Goal: Complete application form: Complete application form

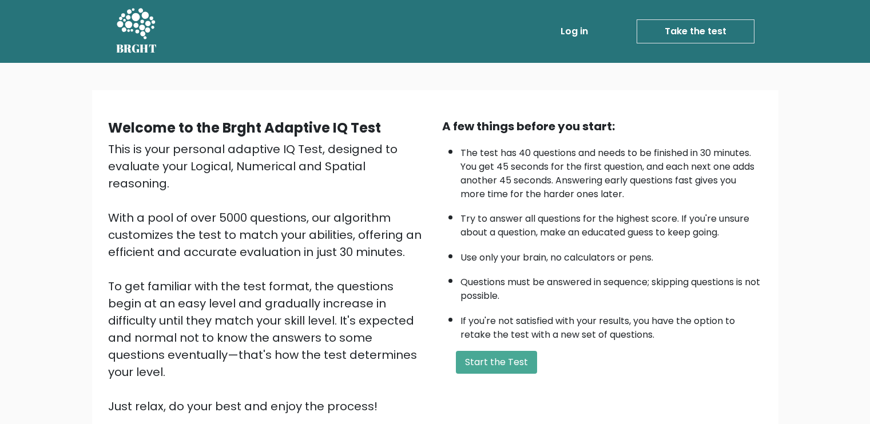
scroll to position [78, 0]
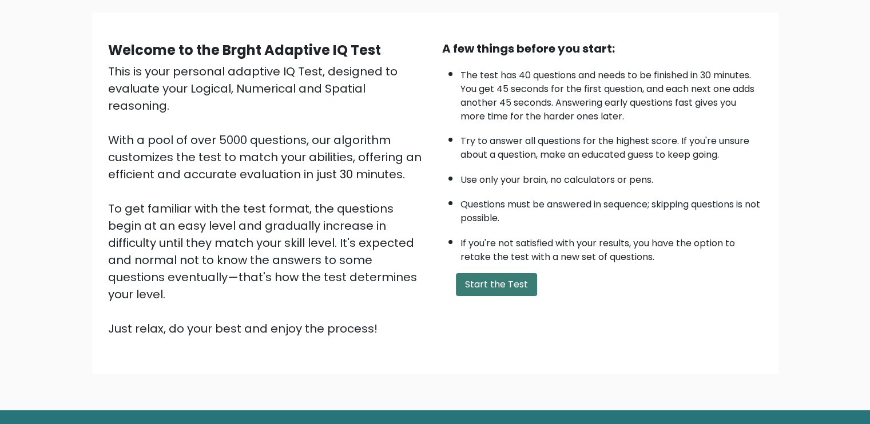
click at [479, 280] on button "Start the Test" at bounding box center [496, 284] width 81 height 23
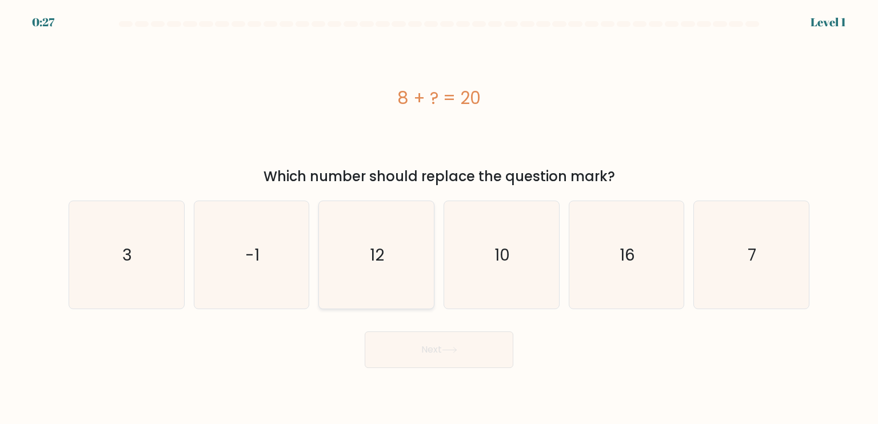
click at [377, 266] on icon "12" at bounding box center [375, 254] width 107 height 107
click at [439, 218] on input "c. 12" at bounding box center [439, 215] width 1 height 6
radio input "true"
click at [412, 344] on button "Next" at bounding box center [439, 350] width 149 height 37
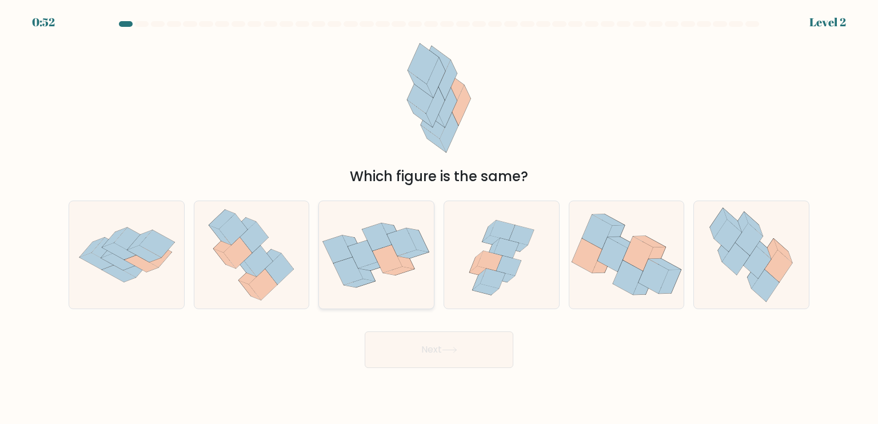
click at [407, 253] on icon at bounding box center [413, 254] width 31 height 9
click at [439, 218] on input "c." at bounding box center [439, 215] width 1 height 6
radio input "true"
click at [445, 357] on button "Next" at bounding box center [439, 350] width 149 height 37
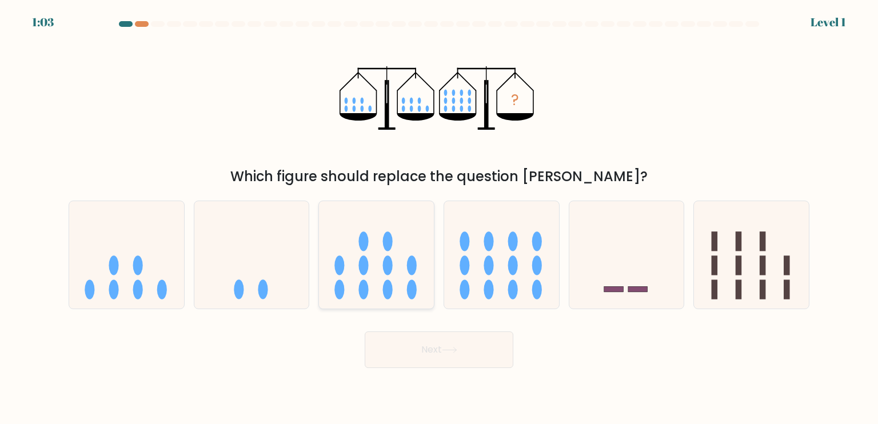
click at [390, 288] on ellipse at bounding box center [388, 289] width 10 height 19
click at [439, 218] on input "c." at bounding box center [439, 215] width 1 height 6
radio input "true"
click at [413, 357] on button "Next" at bounding box center [439, 350] width 149 height 37
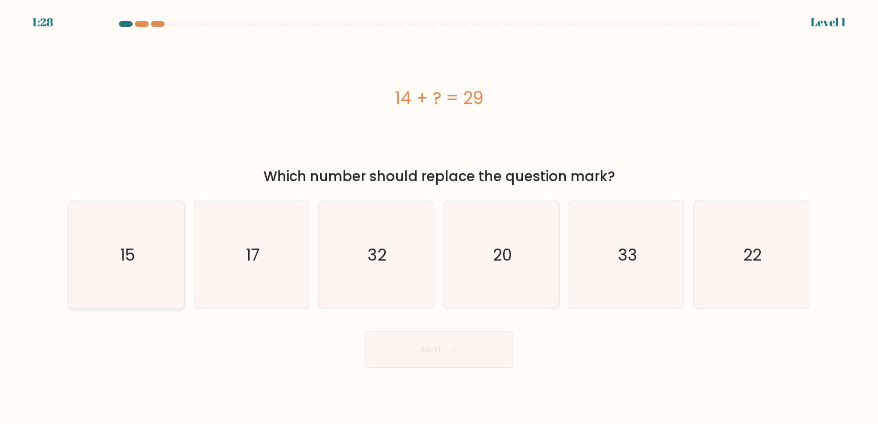
click at [87, 237] on icon "15" at bounding box center [126, 254] width 107 height 107
click at [439, 218] on input "a. 15" at bounding box center [439, 215] width 1 height 6
radio input "true"
click at [412, 357] on button "Next" at bounding box center [439, 350] width 149 height 37
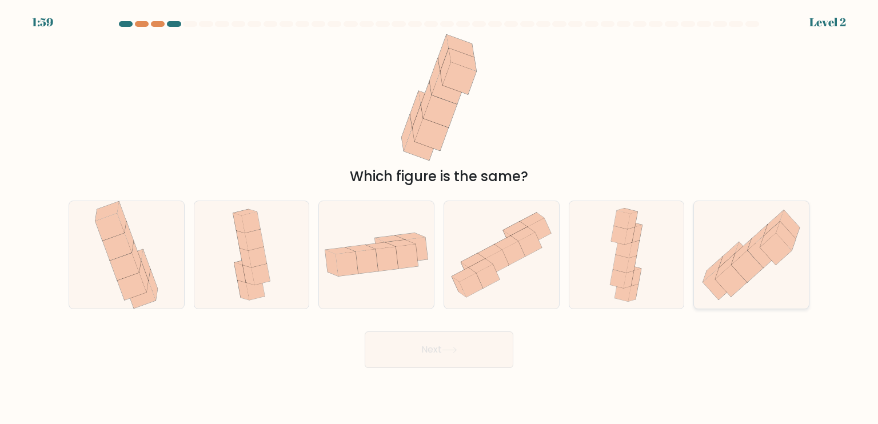
click at [779, 246] on icon at bounding box center [775, 249] width 31 height 32
click at [440, 218] on input "f." at bounding box center [439, 215] width 1 height 6
radio input "true"
click at [452, 350] on icon at bounding box center [449, 350] width 15 height 6
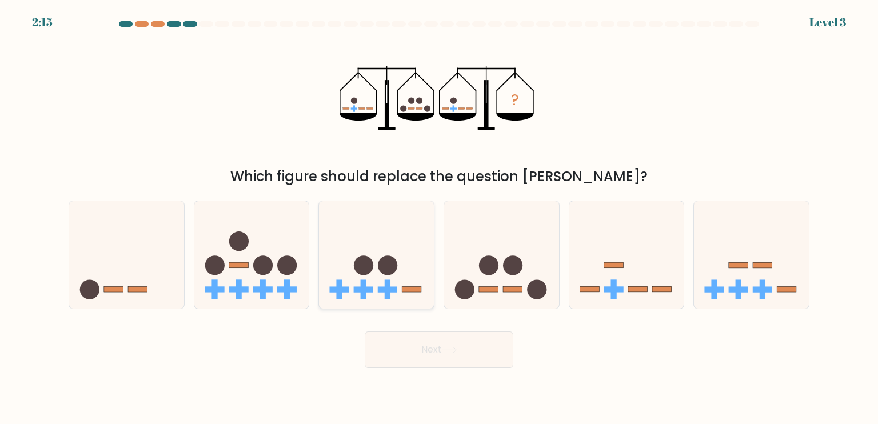
click at [370, 258] on icon at bounding box center [376, 255] width 115 height 95
click at [439, 218] on input "c." at bounding box center [439, 215] width 1 height 6
radio input "true"
click at [389, 358] on button "Next" at bounding box center [439, 350] width 149 height 37
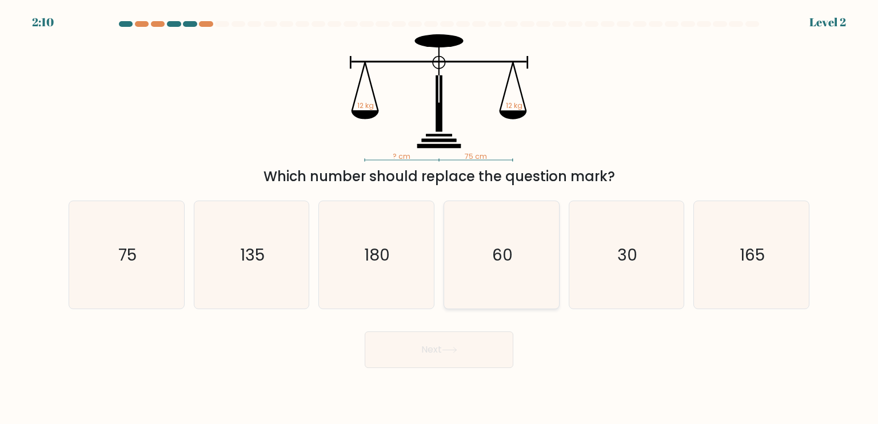
click at [512, 261] on text "60" at bounding box center [502, 254] width 21 height 23
click at [440, 218] on input "d. 60" at bounding box center [439, 215] width 1 height 6
radio input "true"
click at [423, 360] on button "Next" at bounding box center [439, 350] width 149 height 37
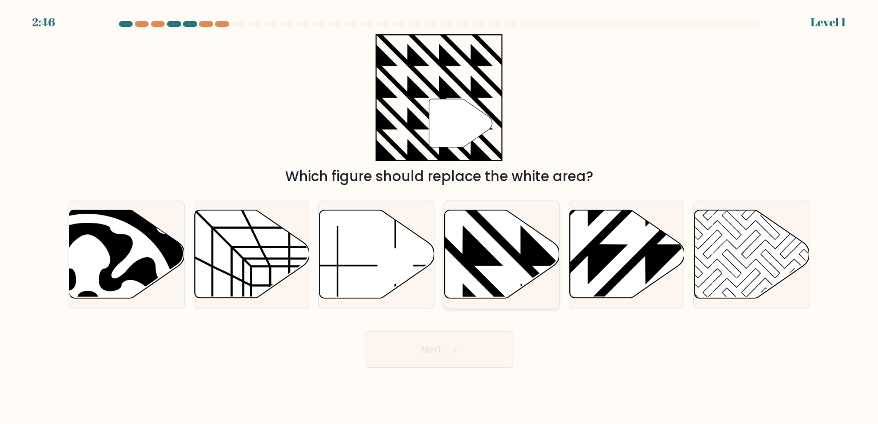
click at [508, 253] on icon at bounding box center [502, 254] width 115 height 88
click at [440, 218] on input "d." at bounding box center [439, 215] width 1 height 6
radio input "true"
click at [457, 352] on icon at bounding box center [449, 350] width 15 height 6
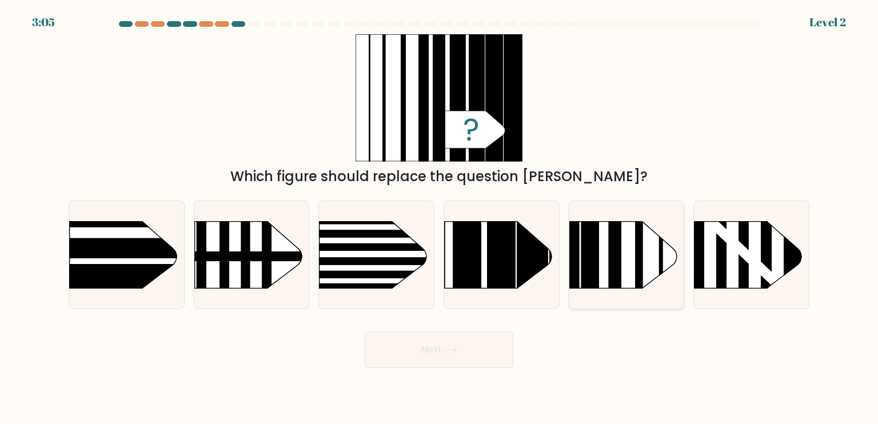
click at [590, 258] on rect at bounding box center [590, 255] width 18 height 68
click at [440, 218] on input "e." at bounding box center [439, 215] width 1 height 6
radio input "true"
click at [455, 349] on icon at bounding box center [449, 350] width 15 height 6
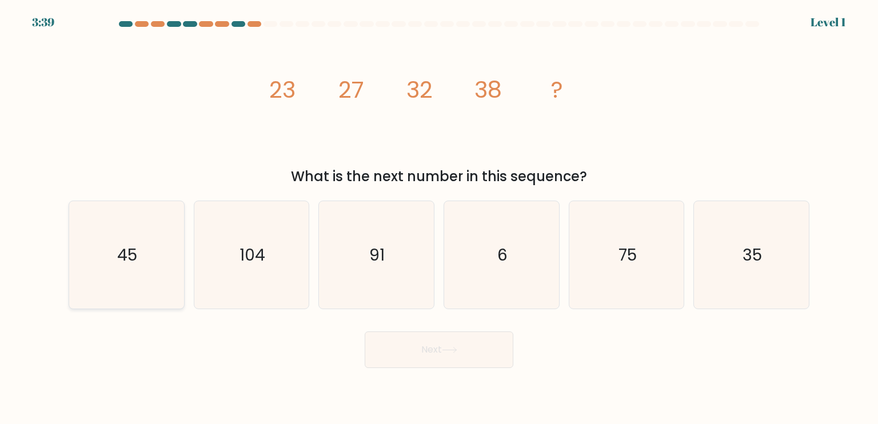
click at [110, 262] on icon "45" at bounding box center [126, 254] width 107 height 107
click at [439, 218] on input "a. 45" at bounding box center [439, 215] width 1 height 6
radio input "true"
click at [402, 360] on button "Next" at bounding box center [439, 350] width 149 height 37
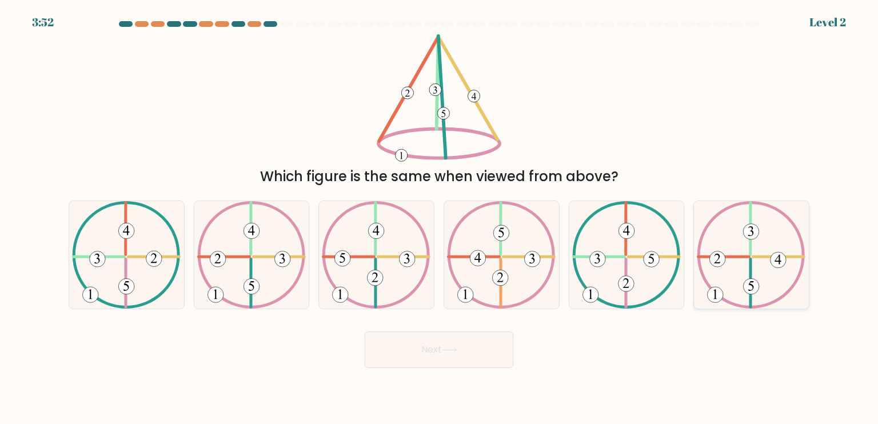
click at [741, 257] on 422 at bounding box center [724, 257] width 51 height 0
click at [440, 218] on input "f." at bounding box center [439, 215] width 1 height 6
radio input "true"
click at [389, 344] on button "Next" at bounding box center [439, 350] width 149 height 37
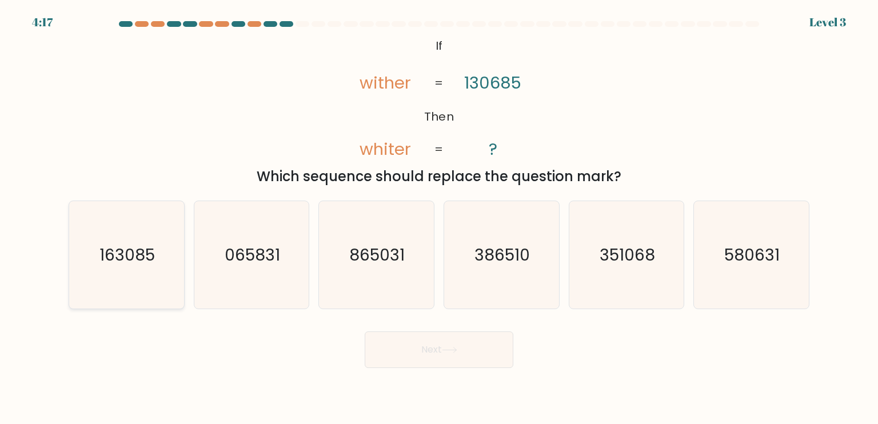
click at [137, 295] on icon "163085" at bounding box center [126, 254] width 107 height 107
click at [439, 218] on input "a. 163085" at bounding box center [439, 215] width 1 height 6
radio input "true"
drag, startPoint x: 428, startPoint y: 376, endPoint x: 428, endPoint y: 354, distance: 22.3
click at [428, 354] on body "4:15 Level 3 If" at bounding box center [439, 212] width 878 height 424
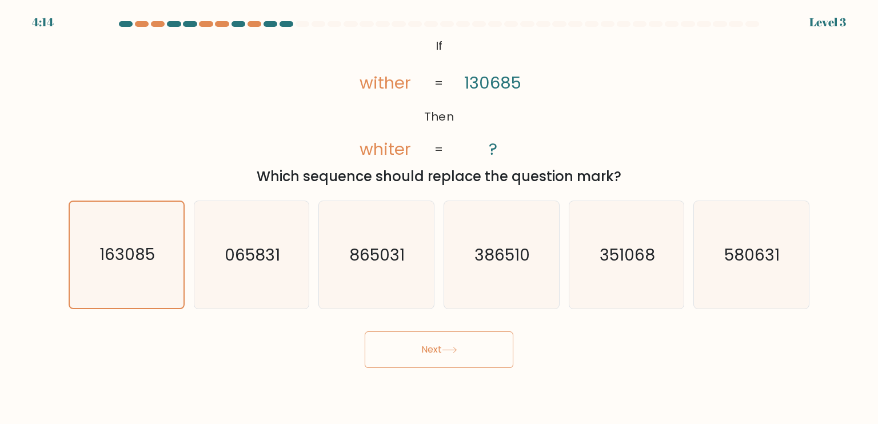
click at [428, 354] on button "Next" at bounding box center [439, 350] width 149 height 37
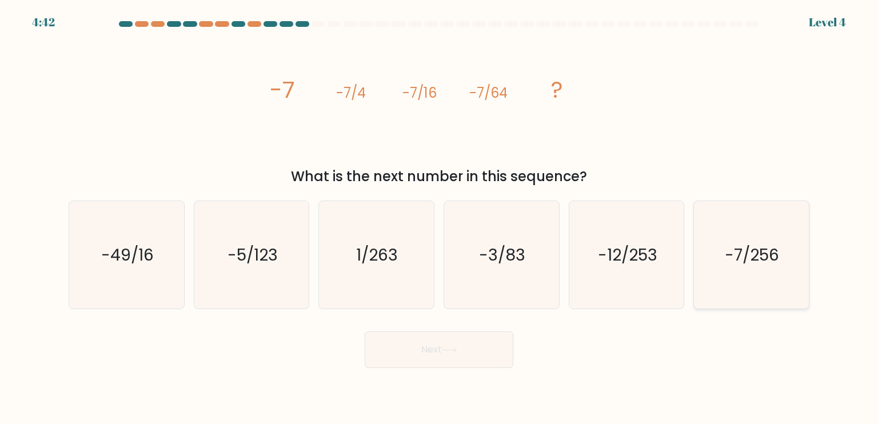
click at [704, 245] on icon "-7/256" at bounding box center [751, 254] width 107 height 107
click at [440, 218] on input "f. -7/256" at bounding box center [439, 215] width 1 height 6
radio input "true"
click at [475, 358] on button "Next" at bounding box center [439, 350] width 149 height 37
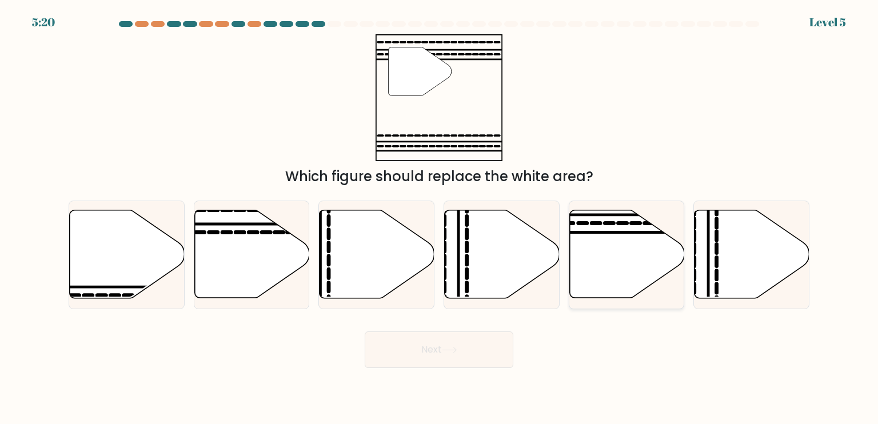
click at [593, 227] on icon at bounding box center [626, 254] width 115 height 88
click at [440, 218] on input "e." at bounding box center [439, 215] width 1 height 6
radio input "true"
click at [418, 326] on div "Next" at bounding box center [439, 345] width 755 height 45
click at [420, 340] on button "Next" at bounding box center [439, 350] width 149 height 37
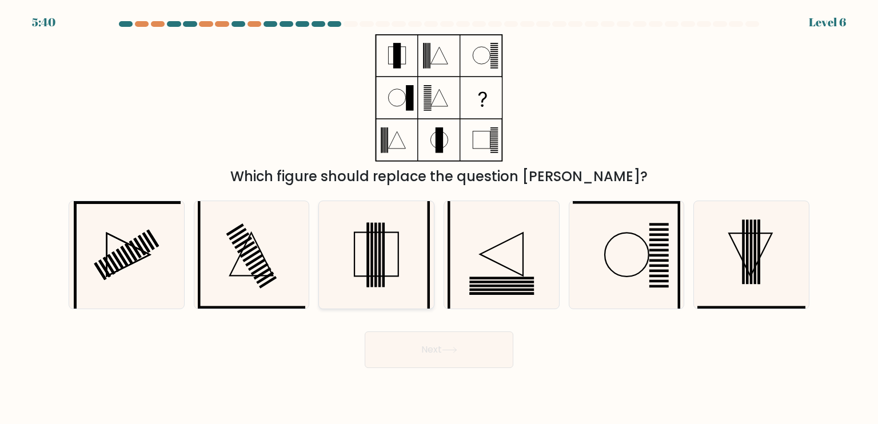
click at [384, 248] on rect at bounding box center [383, 254] width 3 height 65
click at [439, 218] on input "c." at bounding box center [439, 215] width 1 height 6
radio input "true"
click at [485, 360] on button "Next" at bounding box center [439, 350] width 149 height 37
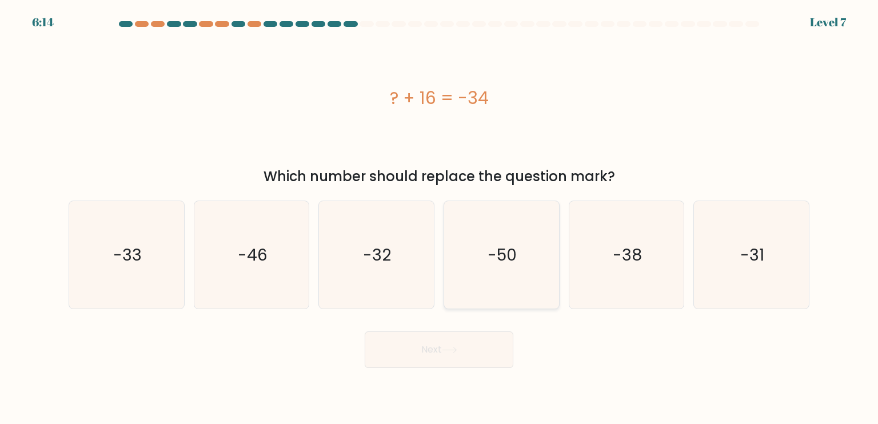
click at [476, 261] on icon "-50" at bounding box center [501, 254] width 107 height 107
click at [440, 218] on input "d. -50" at bounding box center [439, 215] width 1 height 6
radio input "true"
click at [427, 333] on button "Next" at bounding box center [439, 350] width 149 height 37
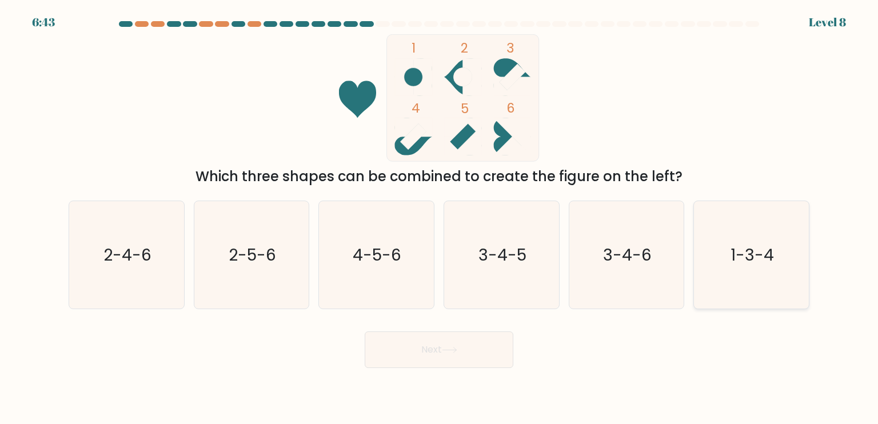
click at [728, 255] on icon "1-3-4" at bounding box center [751, 254] width 107 height 107
click at [440, 218] on input "f. 1-3-4" at bounding box center [439, 215] width 1 height 6
radio input "true"
click at [456, 371] on body "6:42 Level 8" at bounding box center [439, 212] width 878 height 424
click at [452, 358] on button "Next" at bounding box center [439, 350] width 149 height 37
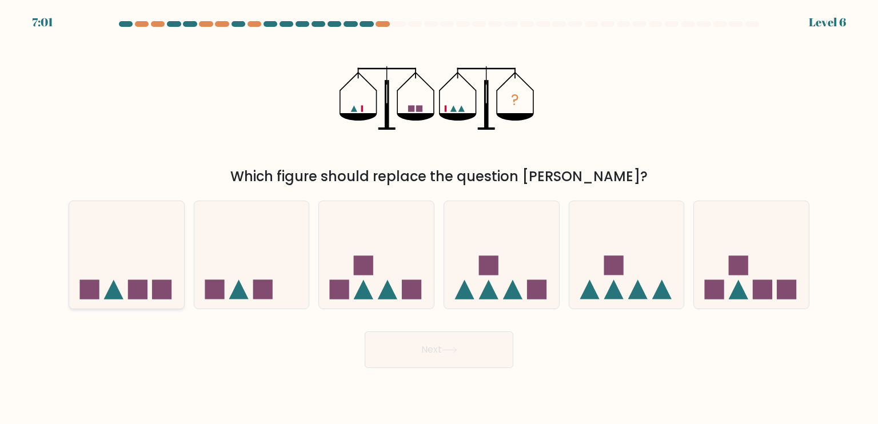
click at [108, 262] on icon at bounding box center [126, 255] width 115 height 95
click at [439, 218] on input "a." at bounding box center [439, 215] width 1 height 6
radio input "true"
click at [428, 359] on button "Next" at bounding box center [439, 350] width 149 height 37
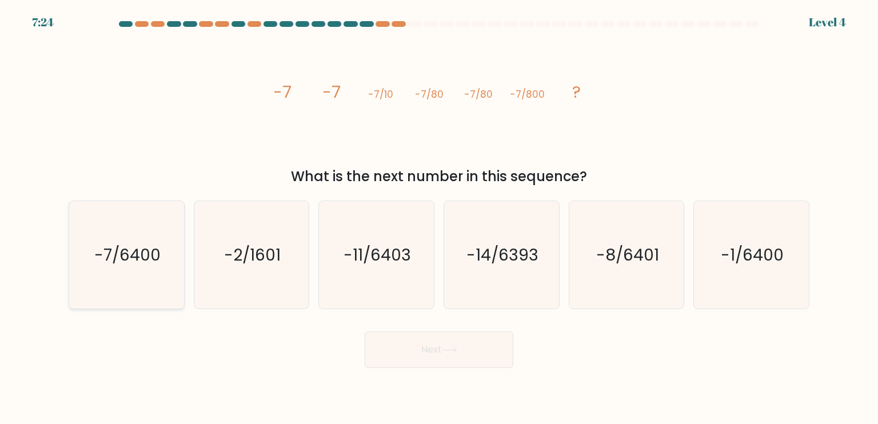
click at [140, 257] on text "-7/6400" at bounding box center [127, 254] width 66 height 23
click at [439, 218] on input "a. -7/6400" at bounding box center [439, 215] width 1 height 6
radio input "true"
click at [425, 341] on button "Next" at bounding box center [439, 350] width 149 height 37
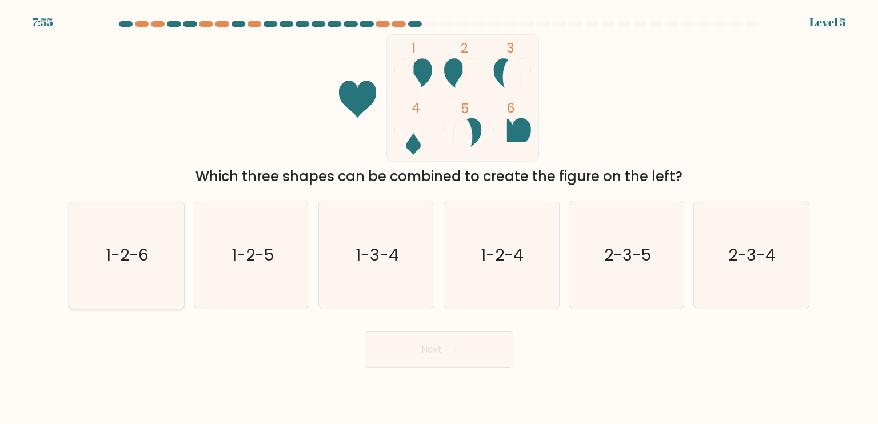
click at [101, 273] on icon "1-2-6" at bounding box center [126, 254] width 107 height 107
click at [439, 218] on input "a. 1-2-6" at bounding box center [439, 215] width 1 height 6
radio input "true"
click at [470, 356] on button "Next" at bounding box center [439, 350] width 149 height 37
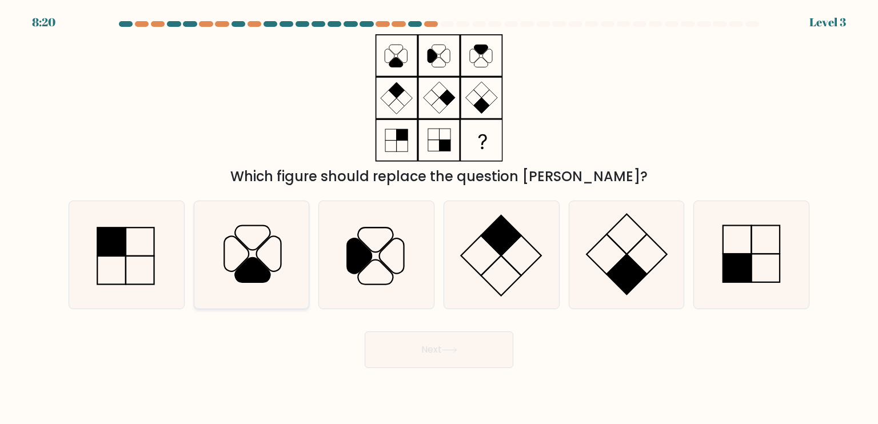
click at [240, 237] on icon at bounding box center [251, 254] width 107 height 107
click at [439, 218] on input "b." at bounding box center [439, 215] width 1 height 6
radio input "true"
click at [429, 357] on button "Next" at bounding box center [439, 350] width 149 height 37
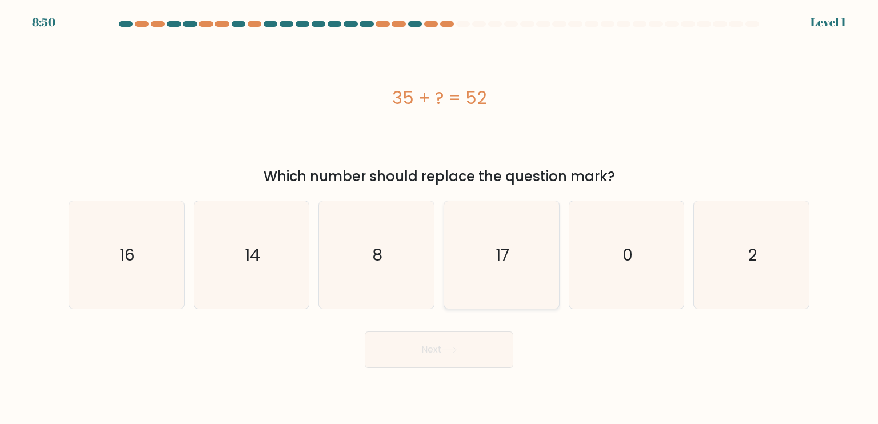
click at [525, 249] on icon "17" at bounding box center [501, 254] width 107 height 107
click at [440, 218] on input "d. 17" at bounding box center [439, 215] width 1 height 6
radio input "true"
click at [467, 348] on button "Next" at bounding box center [439, 350] width 149 height 37
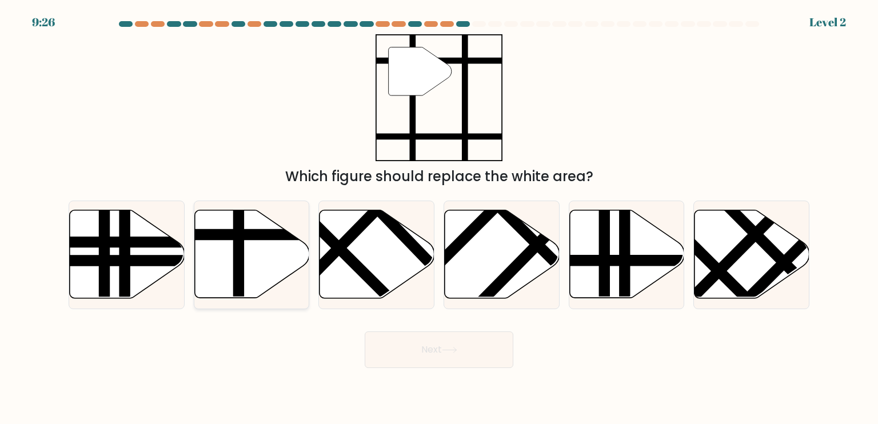
click at [226, 253] on icon at bounding box center [251, 254] width 115 height 88
click at [439, 218] on input "b." at bounding box center [439, 215] width 1 height 6
radio input "true"
click at [401, 352] on button "Next" at bounding box center [439, 350] width 149 height 37
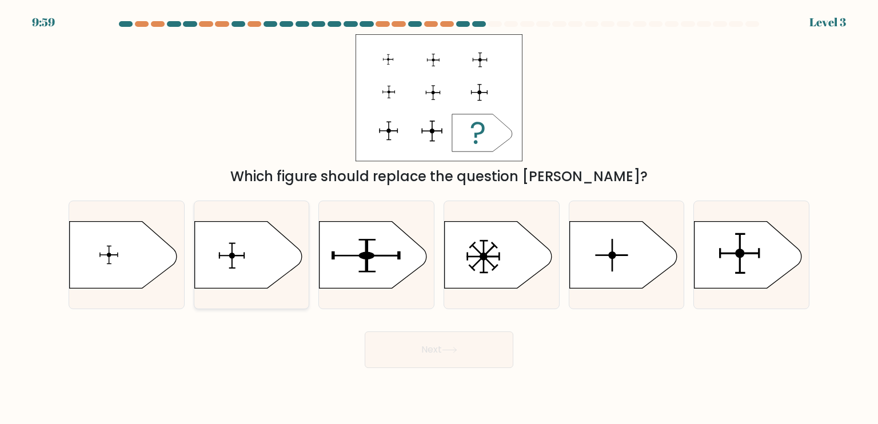
click at [245, 273] on icon at bounding box center [247, 254] width 107 height 67
click at [439, 218] on input "b." at bounding box center [439, 215] width 1 height 6
radio input "true"
click at [416, 348] on button "Next" at bounding box center [439, 350] width 149 height 37
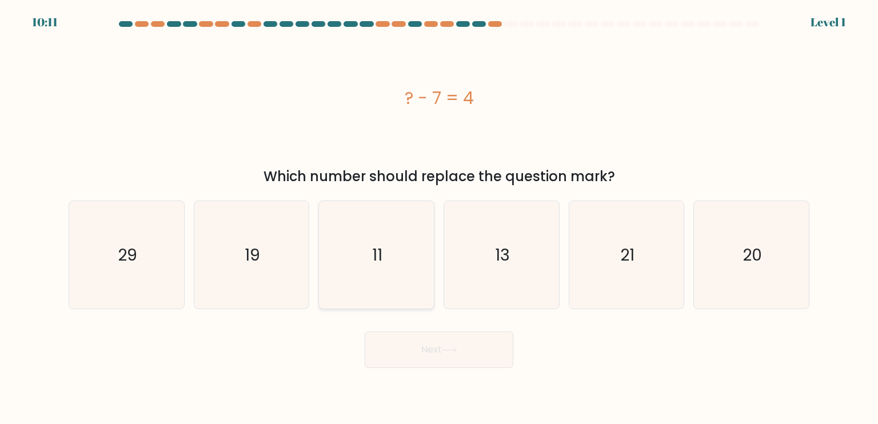
click at [366, 240] on icon "11" at bounding box center [375, 254] width 107 height 107
click at [439, 218] on input "c. 11" at bounding box center [439, 215] width 1 height 6
radio input "true"
click at [415, 344] on button "Next" at bounding box center [439, 350] width 149 height 37
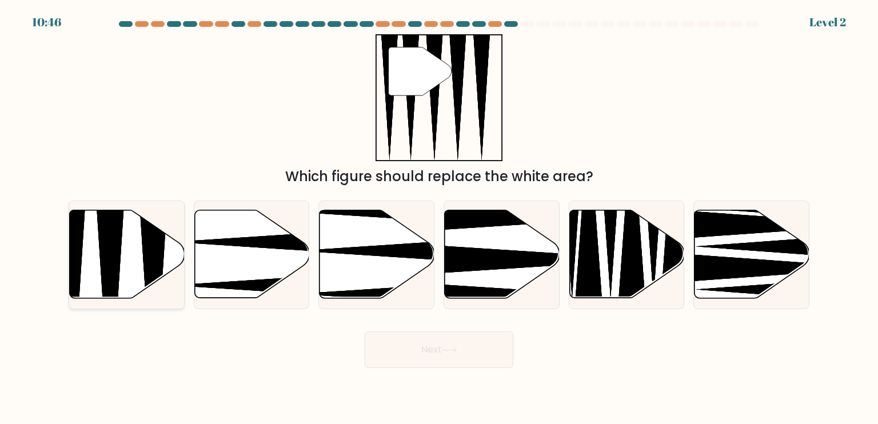
click at [105, 260] on icon at bounding box center [110, 302] width 30 height 228
click at [439, 218] on input "a." at bounding box center [439, 215] width 1 height 6
radio input "true"
click at [445, 342] on button "Next" at bounding box center [439, 350] width 149 height 37
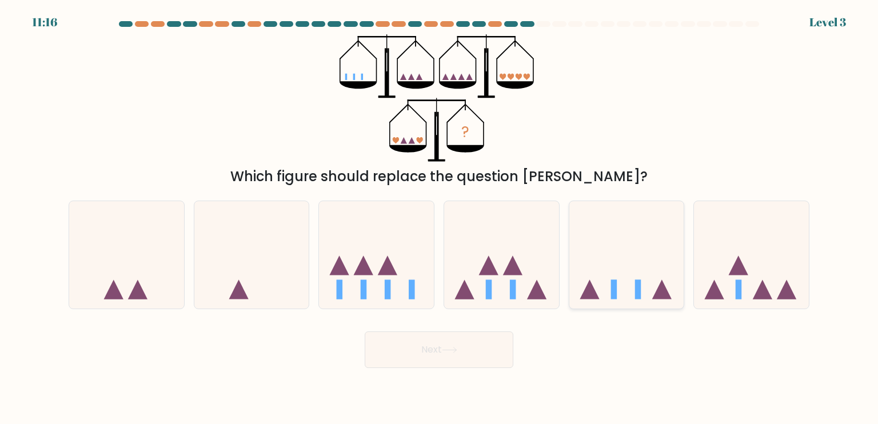
click at [615, 275] on icon at bounding box center [626, 255] width 115 height 95
click at [440, 218] on input "e." at bounding box center [439, 215] width 1 height 6
radio input "true"
click at [476, 343] on button "Next" at bounding box center [439, 350] width 149 height 37
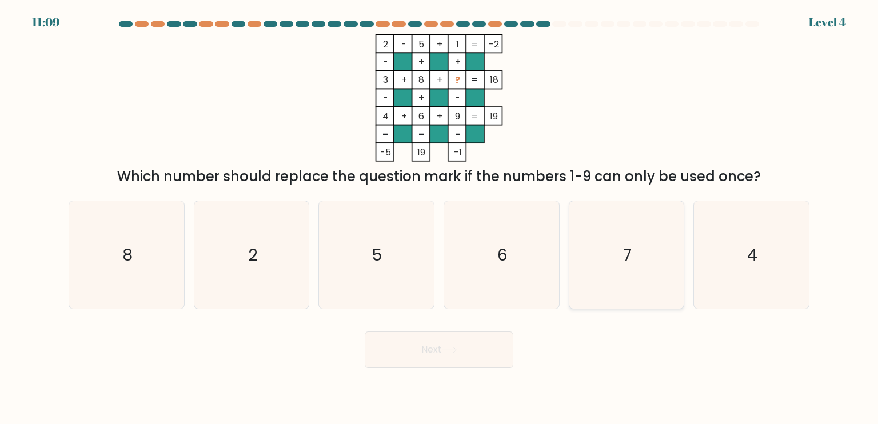
click at [638, 236] on icon "7" at bounding box center [626, 254] width 107 height 107
click at [440, 218] on input "e. 7" at bounding box center [439, 215] width 1 height 6
radio input "true"
click at [471, 358] on button "Next" at bounding box center [439, 350] width 149 height 37
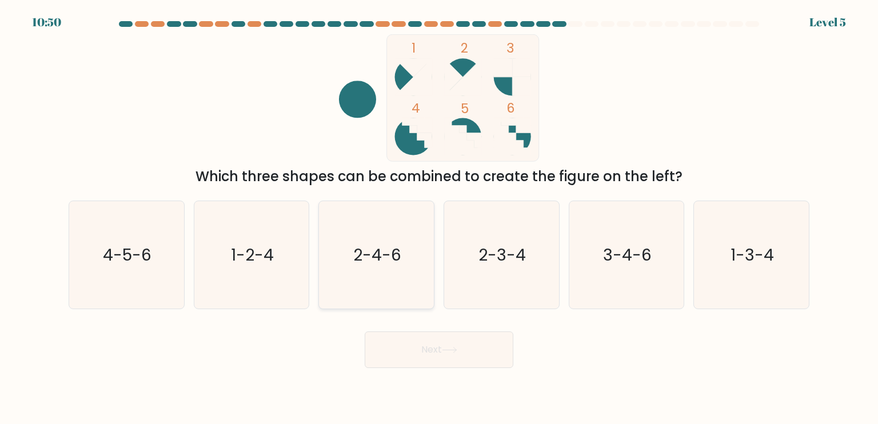
click at [377, 238] on icon "2-4-6" at bounding box center [375, 254] width 107 height 107
click at [439, 218] on input "c. 2-4-6" at bounding box center [439, 215] width 1 height 6
radio input "true"
click at [407, 366] on button "Next" at bounding box center [439, 350] width 149 height 37
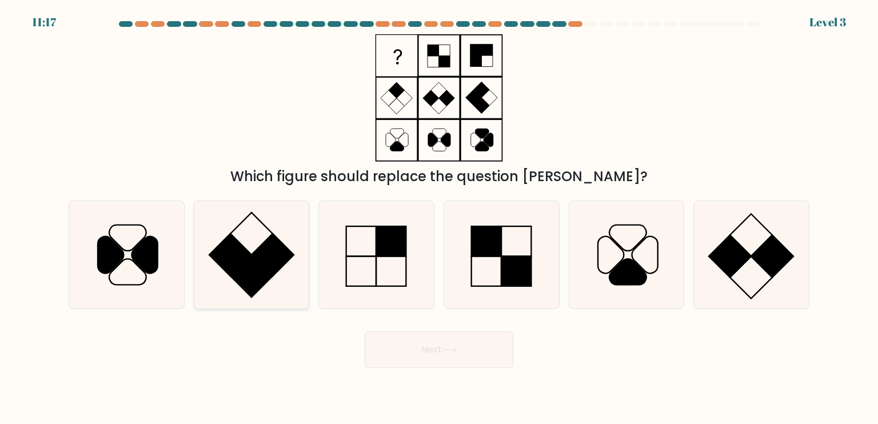
click at [234, 288] on icon at bounding box center [251, 254] width 107 height 107
click at [439, 218] on input "b." at bounding box center [439, 215] width 1 height 6
radio input "true"
click at [396, 332] on button "Next" at bounding box center [439, 350] width 149 height 37
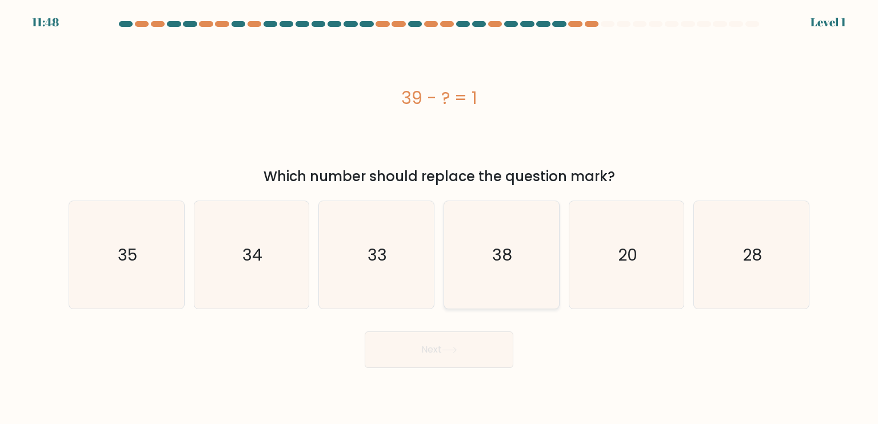
click at [489, 261] on icon "38" at bounding box center [501, 254] width 107 height 107
click at [440, 218] on input "d. 38" at bounding box center [439, 215] width 1 height 6
radio input "true"
click at [404, 332] on button "Next" at bounding box center [439, 350] width 149 height 37
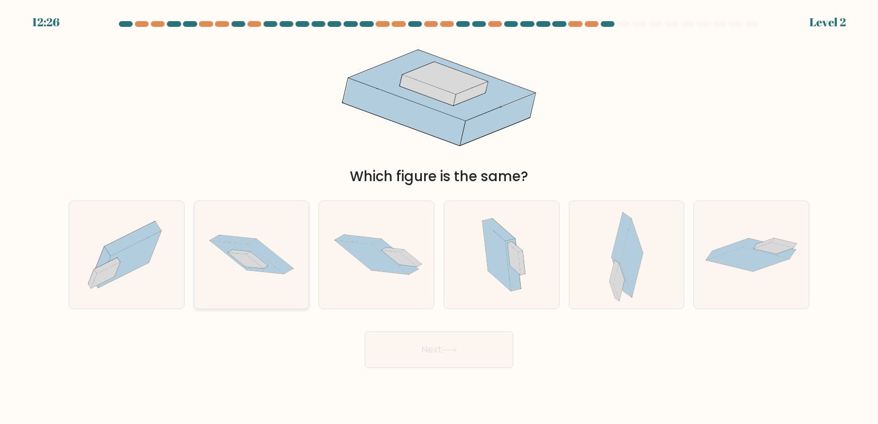
click at [262, 264] on icon at bounding box center [257, 260] width 22 height 17
click at [439, 218] on input "b." at bounding box center [439, 215] width 1 height 6
radio input "true"
click at [428, 353] on button "Next" at bounding box center [439, 350] width 149 height 37
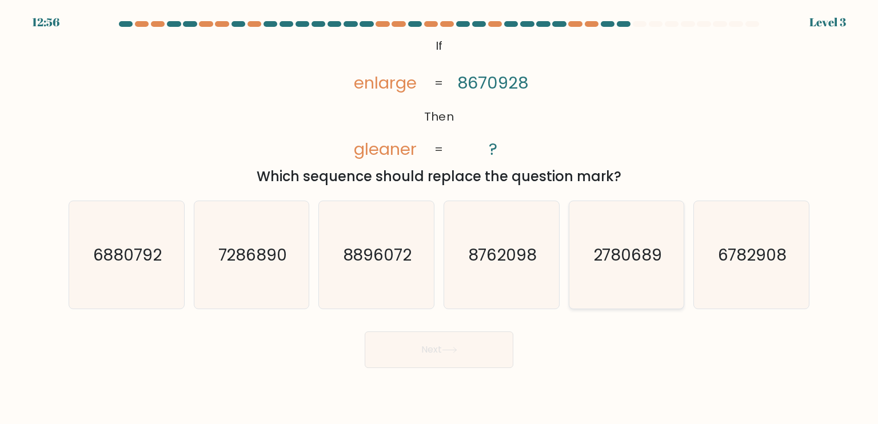
click at [597, 270] on icon "2780689" at bounding box center [626, 254] width 107 height 107
click at [440, 218] on input "e. 2780689" at bounding box center [439, 215] width 1 height 6
radio input "true"
click at [419, 359] on button "Next" at bounding box center [439, 350] width 149 height 37
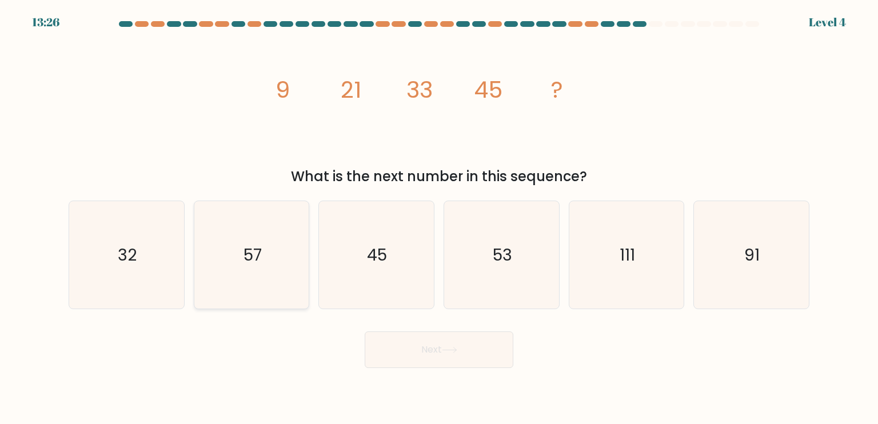
click at [268, 277] on icon "57" at bounding box center [251, 254] width 107 height 107
click at [439, 218] on input "b. 57" at bounding box center [439, 215] width 1 height 6
radio input "true"
click at [445, 341] on button "Next" at bounding box center [439, 350] width 149 height 37
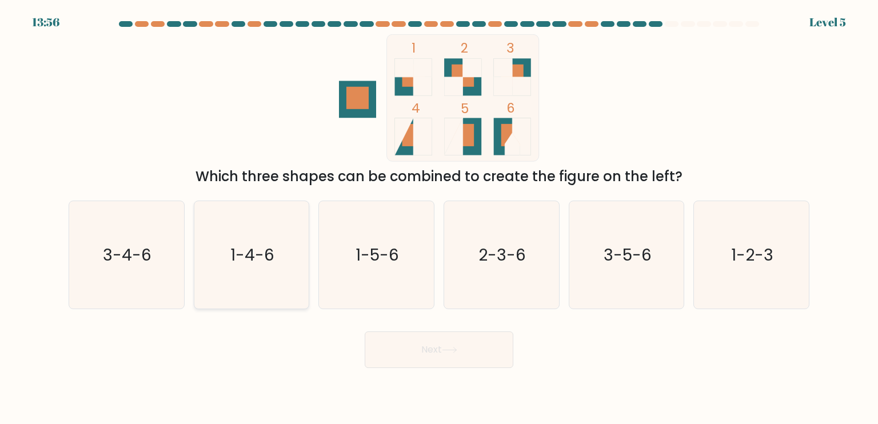
click at [238, 214] on icon "1-4-6" at bounding box center [251, 254] width 107 height 107
click at [439, 214] on input "b. 1-4-6" at bounding box center [439, 215] width 1 height 6
radio input "true"
click at [425, 356] on button "Next" at bounding box center [439, 350] width 149 height 37
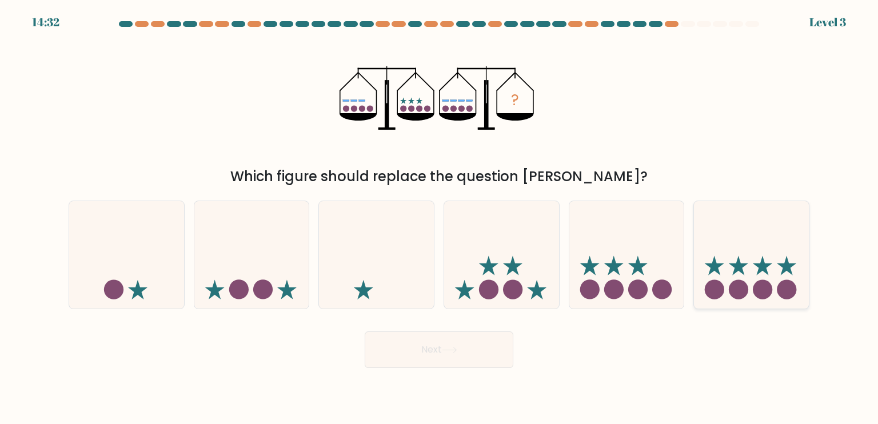
click at [772, 255] on icon at bounding box center [751, 255] width 115 height 95
click at [440, 218] on input "f." at bounding box center [439, 215] width 1 height 6
radio input "true"
click at [436, 358] on button "Next" at bounding box center [439, 350] width 149 height 37
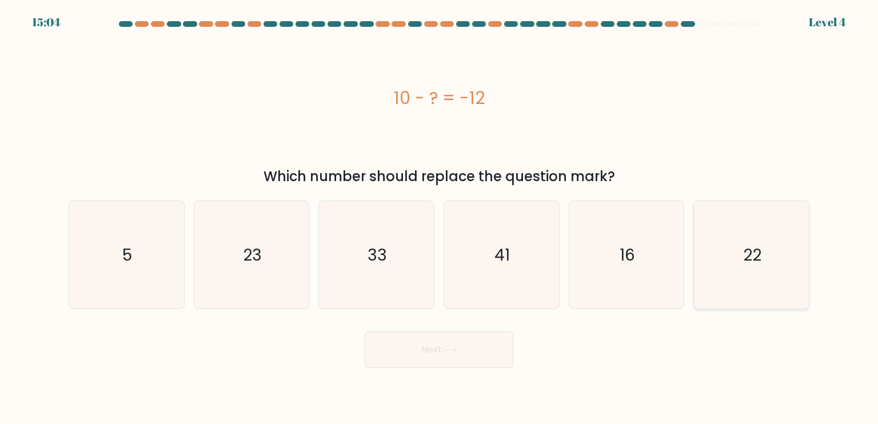
click at [740, 238] on icon "22" at bounding box center [751, 254] width 107 height 107
click at [440, 218] on input "f. 22" at bounding box center [439, 215] width 1 height 6
radio input "true"
click at [486, 346] on button "Next" at bounding box center [439, 350] width 149 height 37
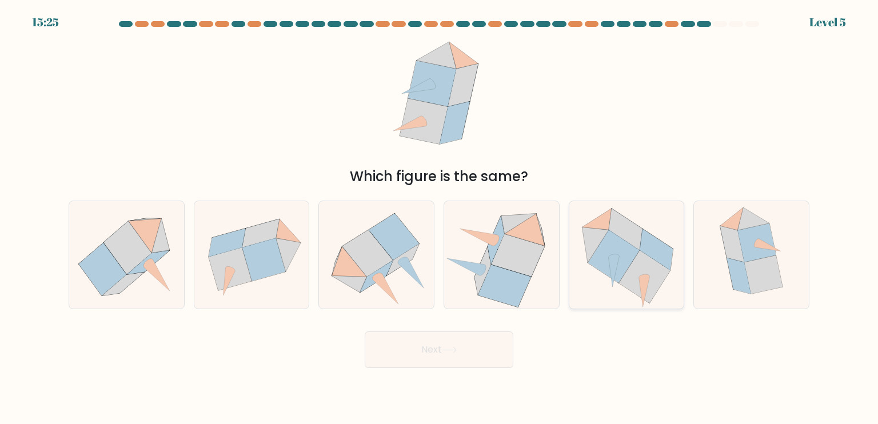
click at [619, 273] on icon at bounding box center [613, 256] width 51 height 53
click at [440, 218] on input "e." at bounding box center [439, 215] width 1 height 6
radio input "true"
click at [419, 342] on button "Next" at bounding box center [439, 350] width 149 height 37
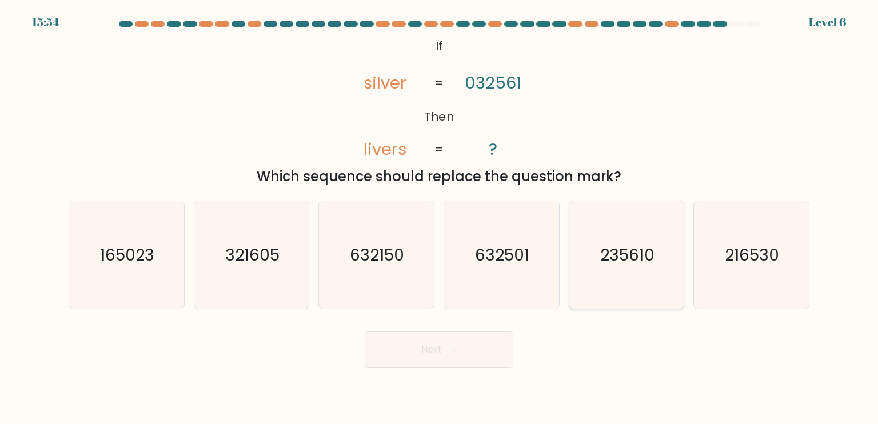
click at [640, 254] on text "235610" at bounding box center [627, 254] width 54 height 23
click at [440, 218] on input "e. 235610" at bounding box center [439, 215] width 1 height 6
radio input "true"
click at [400, 350] on button "Next" at bounding box center [439, 350] width 149 height 37
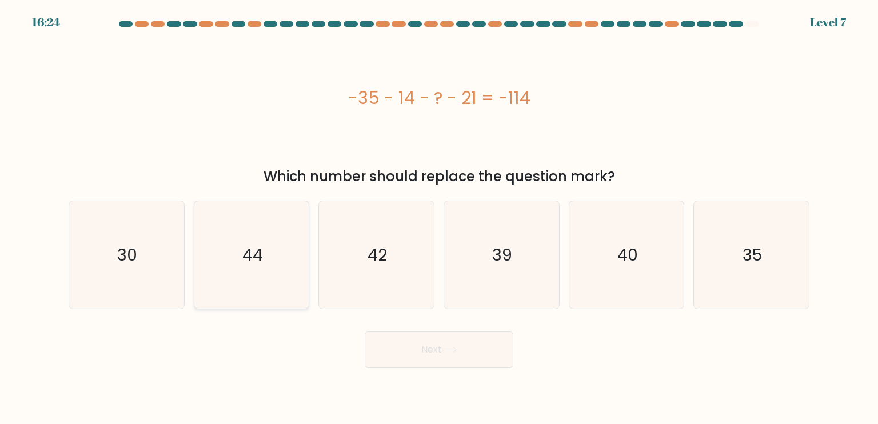
click at [273, 276] on icon "44" at bounding box center [251, 254] width 107 height 107
click at [439, 218] on input "b. 44" at bounding box center [439, 215] width 1 height 6
radio input "true"
click at [389, 348] on button "Next" at bounding box center [439, 350] width 149 height 37
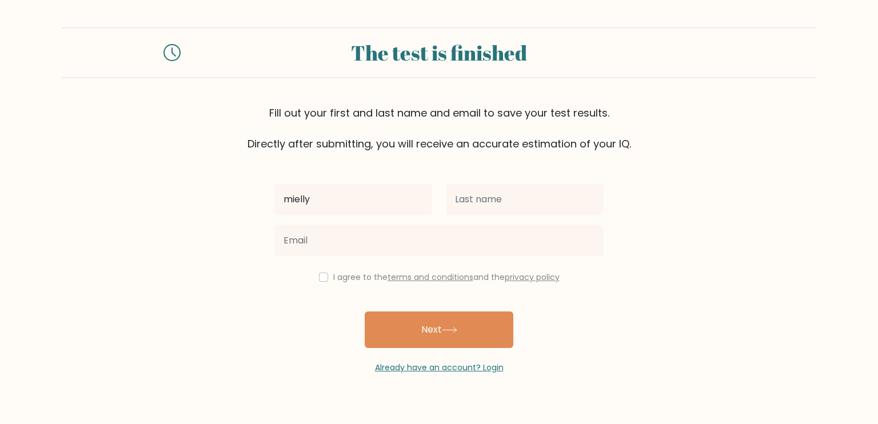
type input "mielly"
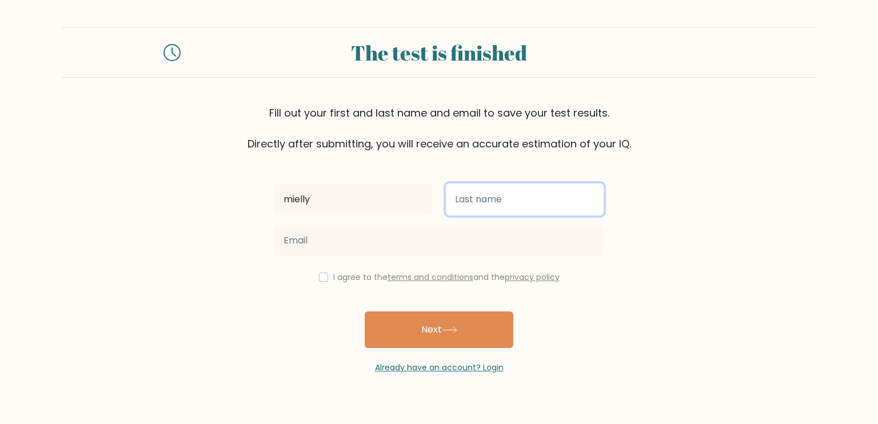
click at [480, 209] on input "text" at bounding box center [525, 200] width 158 height 32
type input "zac"
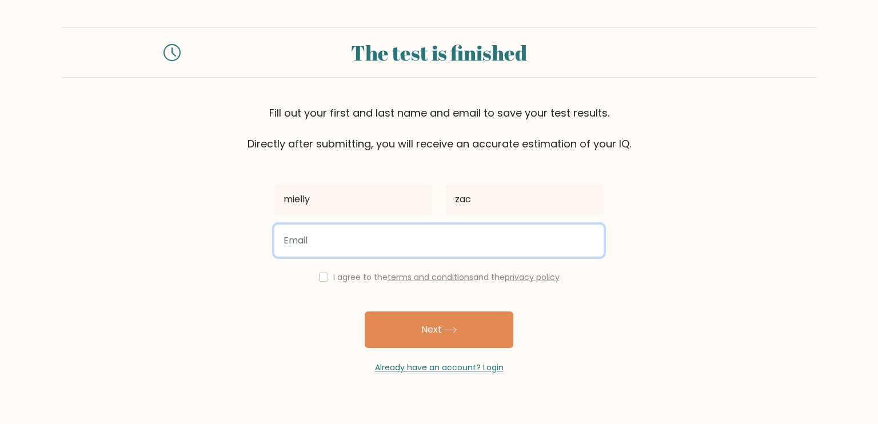
click at [411, 236] on input "email" at bounding box center [438, 241] width 329 height 32
type input "[EMAIL_ADDRESS][DOMAIN_NAME]"
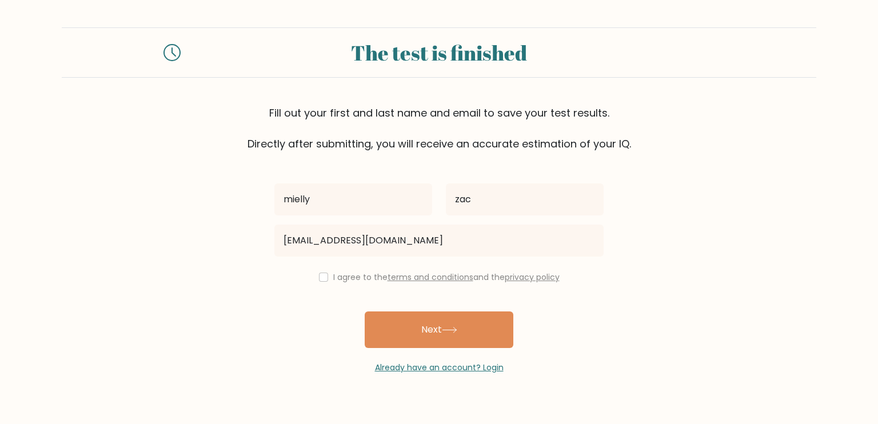
click at [316, 275] on div "I agree to the terms and conditions and the privacy policy" at bounding box center [439, 277] width 343 height 14
click at [327, 278] on div "I agree to the terms and conditions and the privacy policy" at bounding box center [439, 277] width 343 height 14
click at [320, 279] on input "checkbox" at bounding box center [323, 277] width 9 height 9
checkbox input "true"
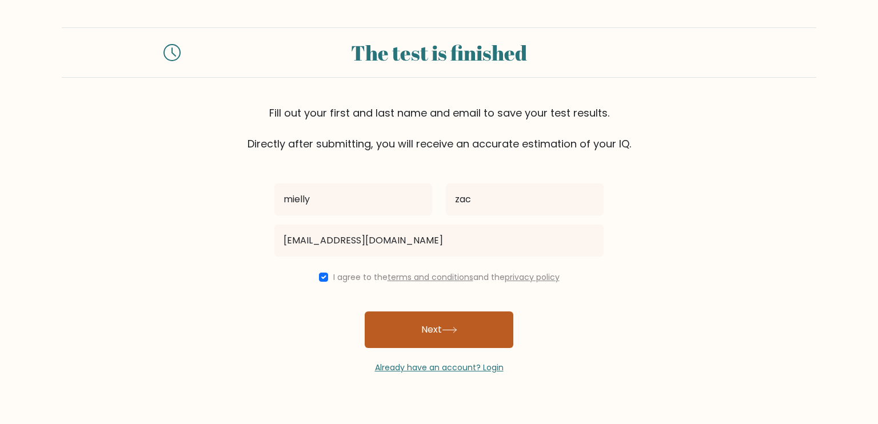
click at [395, 330] on button "Next" at bounding box center [439, 330] width 149 height 37
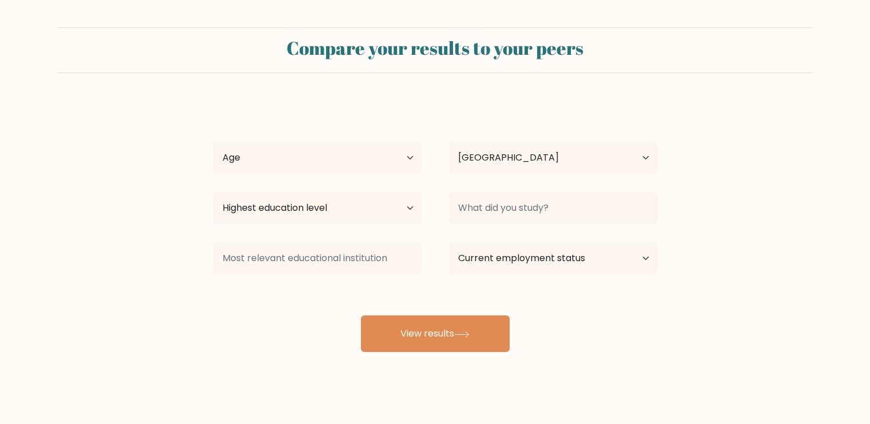
select select "PH"
click at [297, 156] on select "Age Under 18 years old 18-24 years old 25-34 years old 35-44 years old 45-54 ye…" at bounding box center [317, 158] width 208 height 32
select select "18_24"
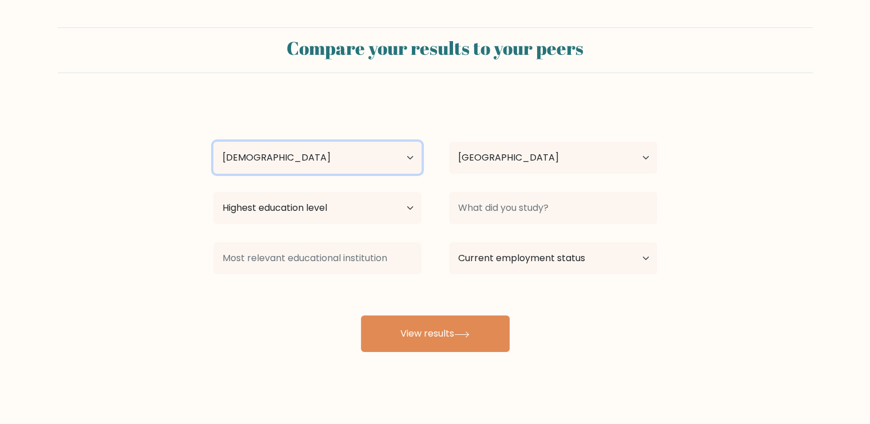
click at [213, 142] on select "Age Under 18 years old 18-24 years old 25-34 years old 35-44 years old 45-54 ye…" at bounding box center [317, 158] width 208 height 32
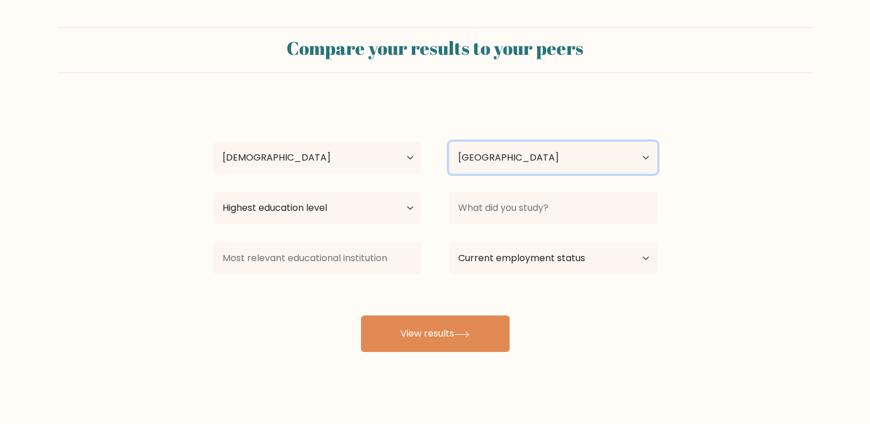
click at [497, 165] on select "Country Afghanistan Albania Algeria American Samoa Andorra Angola Anguilla Anta…" at bounding box center [553, 158] width 208 height 32
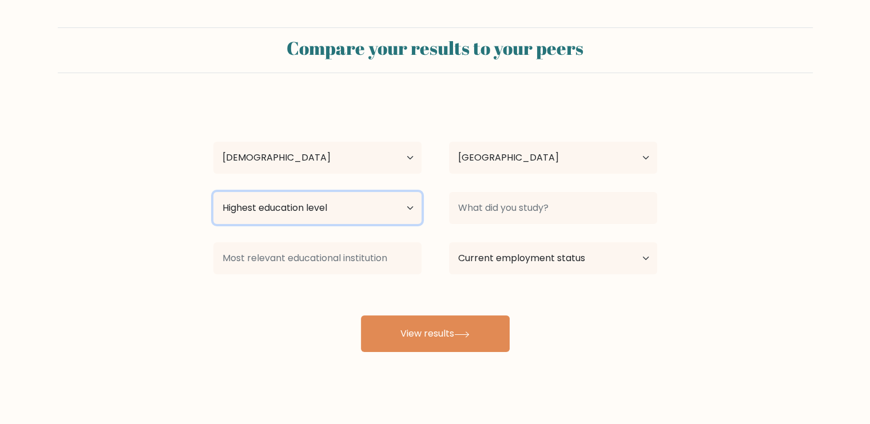
click at [327, 204] on select "Highest education level No schooling Primary Lower Secondary Upper Secondary Oc…" at bounding box center [317, 208] width 208 height 32
select select "bachelors_degree"
click at [213, 192] on select "Highest education level No schooling Primary Lower Secondary Upper Secondary Oc…" at bounding box center [317, 208] width 208 height 32
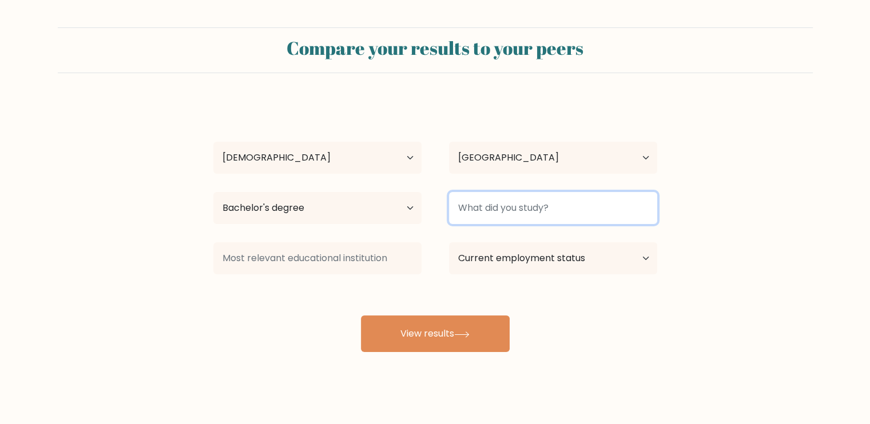
click at [523, 213] on input at bounding box center [553, 208] width 208 height 32
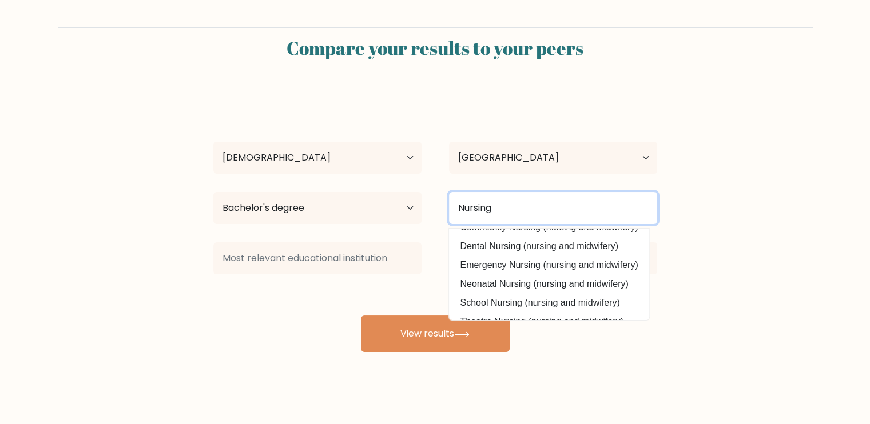
scroll to position [103, 0]
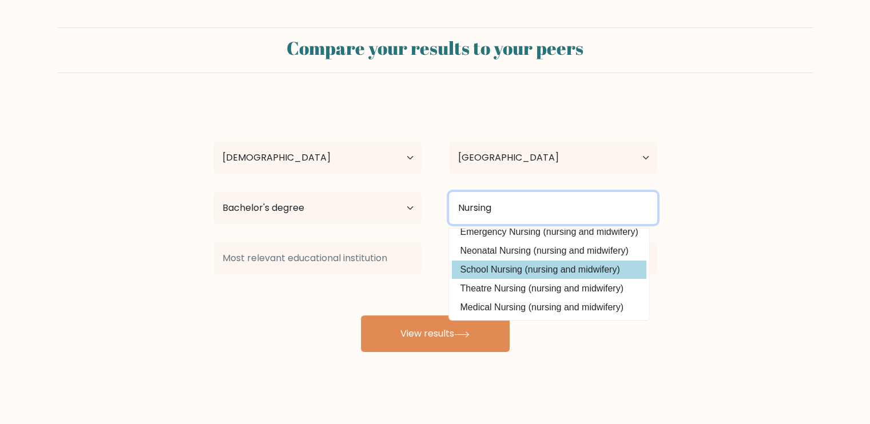
type input "Nursing"
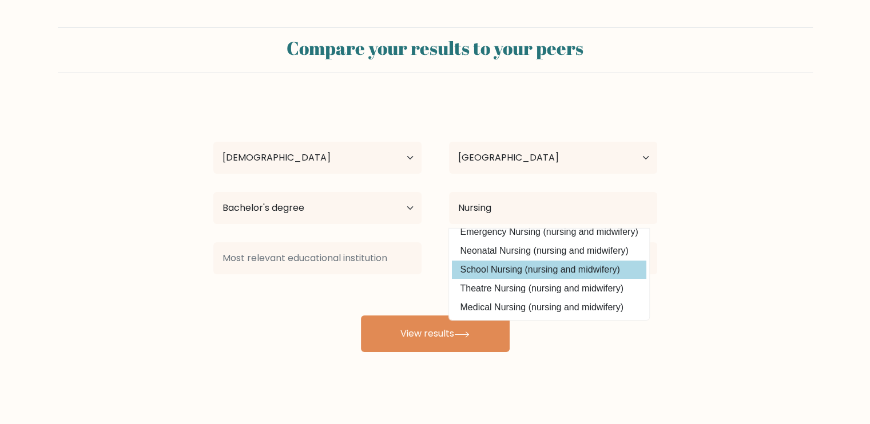
click at [534, 271] on div "mielly zac Age Under 18 years old 18-24 years old 25-34 years old 35-44 years o…" at bounding box center [434, 227] width 457 height 252
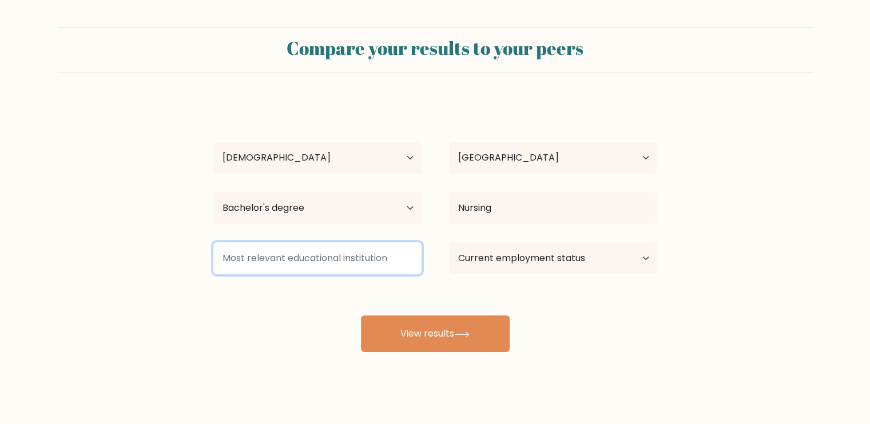
click at [346, 259] on input at bounding box center [317, 258] width 208 height 32
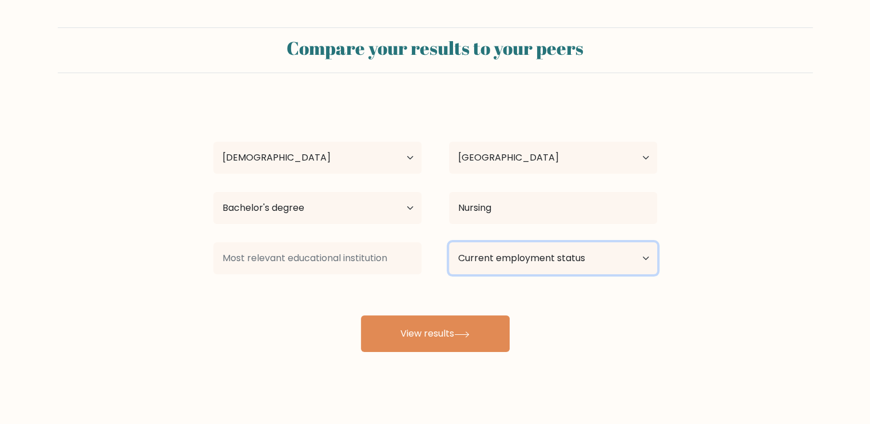
click at [471, 258] on select "Current employment status Employed Student Retired Other / prefer not to answer" at bounding box center [553, 258] width 208 height 32
select select "student"
click at [449, 242] on select "Current employment status Employed Student Retired Other / prefer not to answer" at bounding box center [553, 258] width 208 height 32
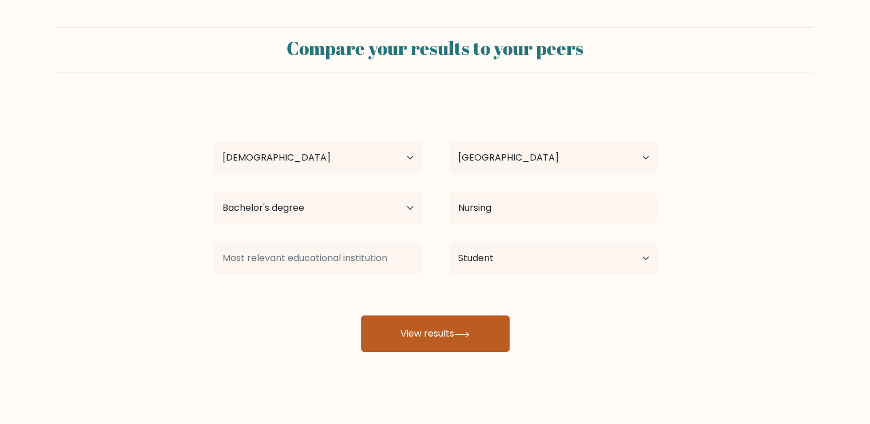
click at [439, 330] on button "View results" at bounding box center [435, 334] width 149 height 37
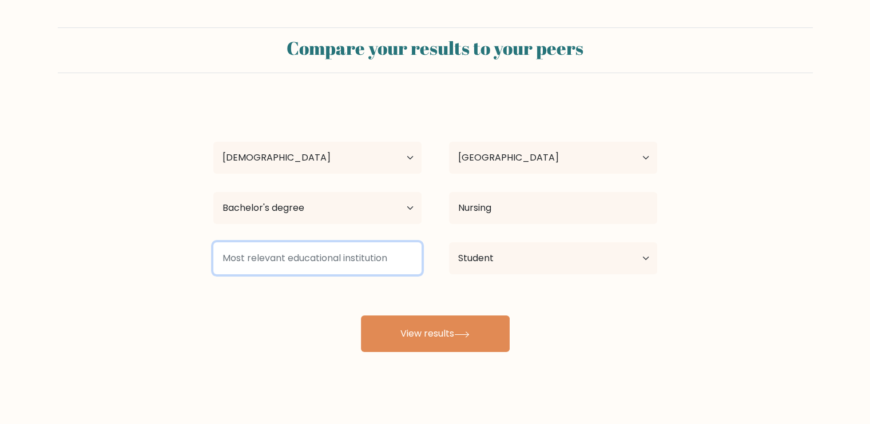
click at [321, 261] on input at bounding box center [317, 258] width 208 height 32
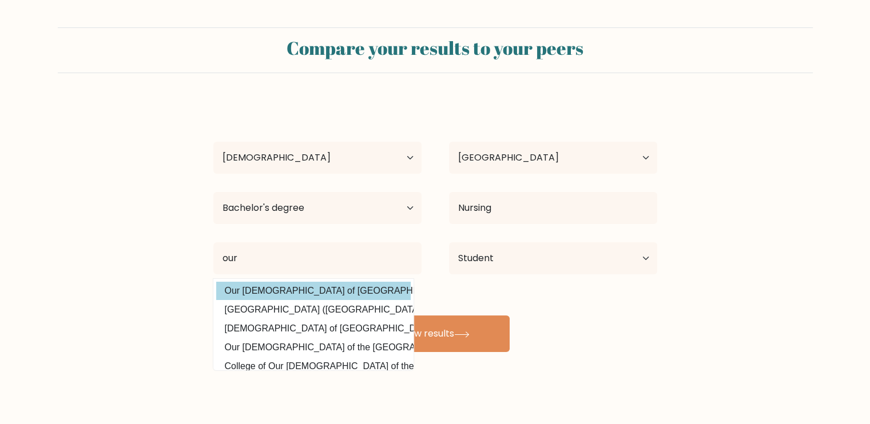
click at [329, 297] on div "mielly zac Age Under 18 years old 18-24 years old 25-34 years old 35-44 years o…" at bounding box center [434, 227] width 457 height 252
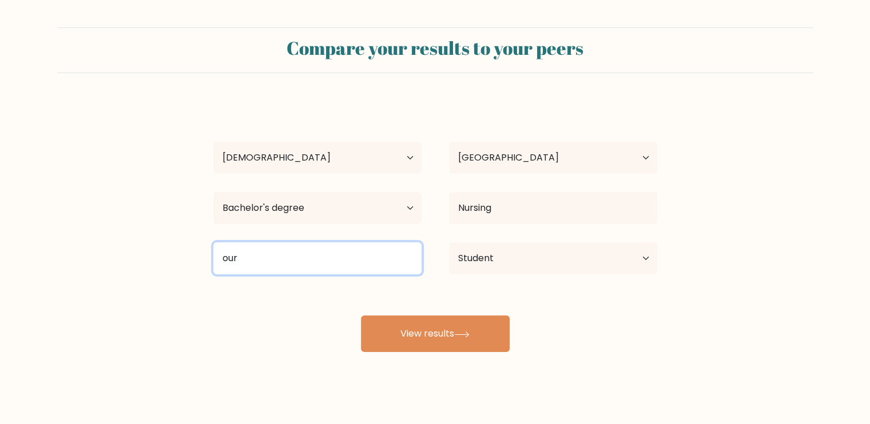
click at [333, 269] on input "our" at bounding box center [317, 258] width 208 height 32
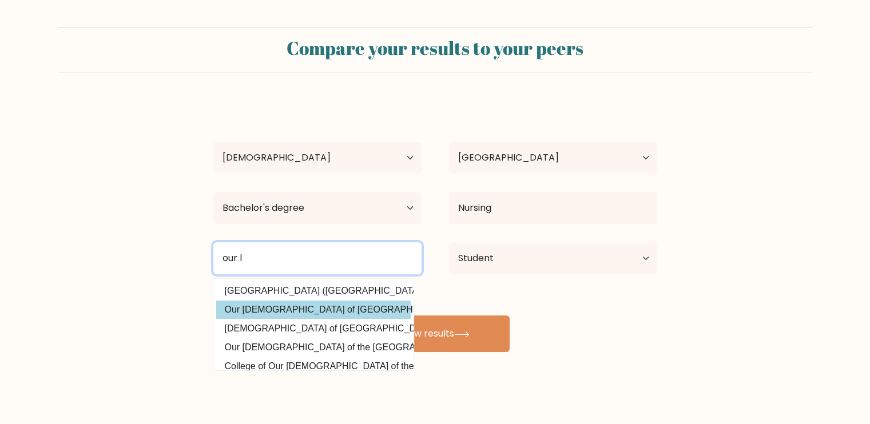
type input "our l"
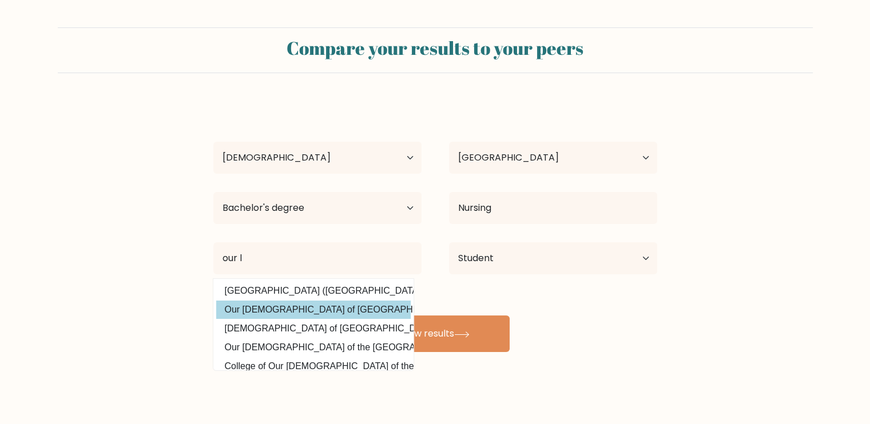
click at [301, 310] on div "mielly zac Age Under 18 years old 18-24 years old 25-34 years old 35-44 years o…" at bounding box center [434, 227] width 457 height 252
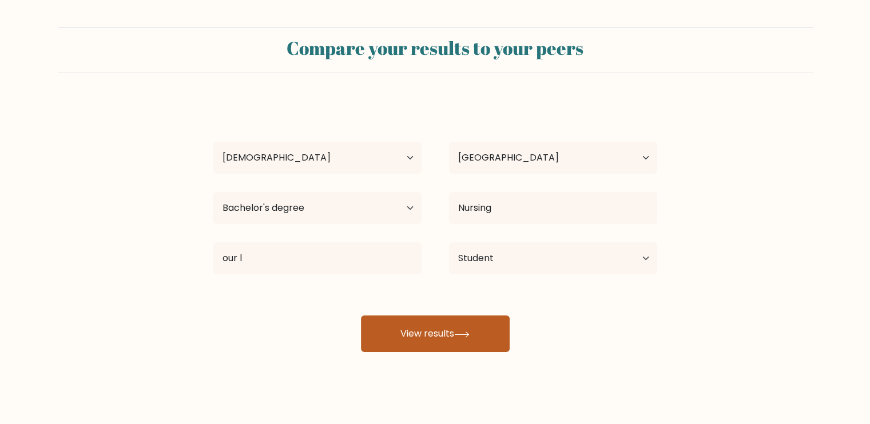
click at [399, 329] on button "View results" at bounding box center [435, 334] width 149 height 37
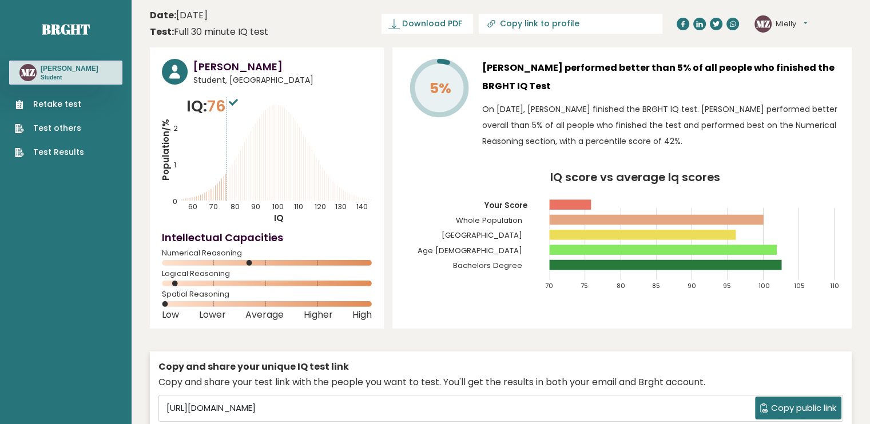
scroll to position [7, 0]
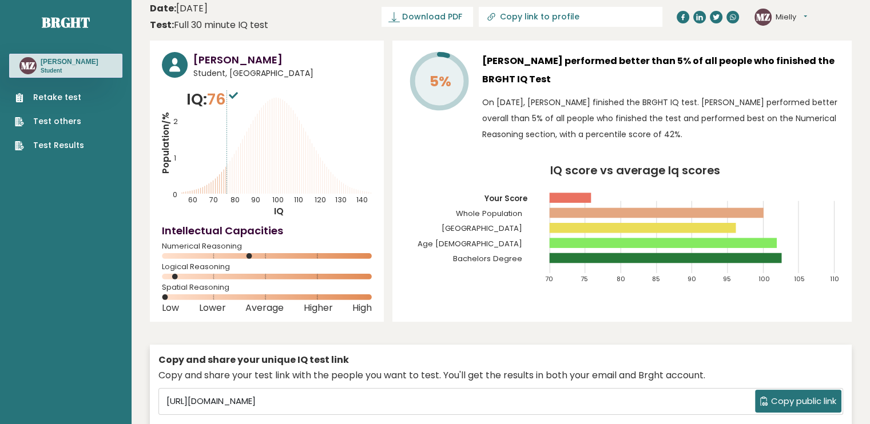
click at [240, 278] on rect at bounding box center [267, 277] width 210 height 6
click at [224, 102] on span "76" at bounding box center [224, 99] width 34 height 21
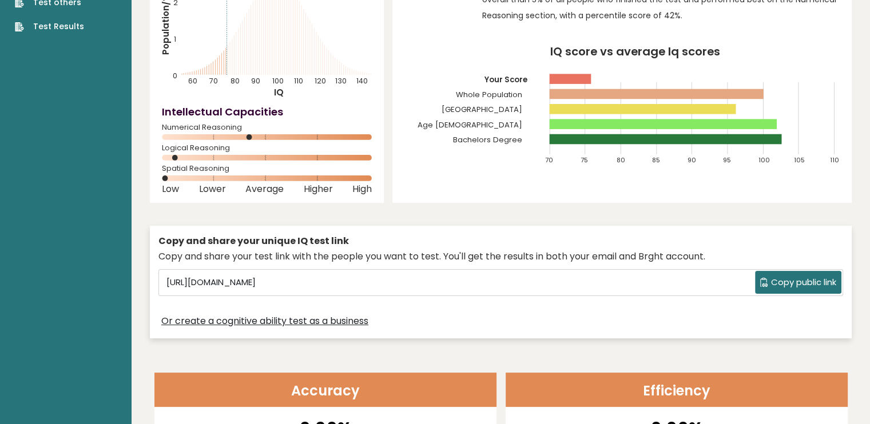
scroll to position [0, 0]
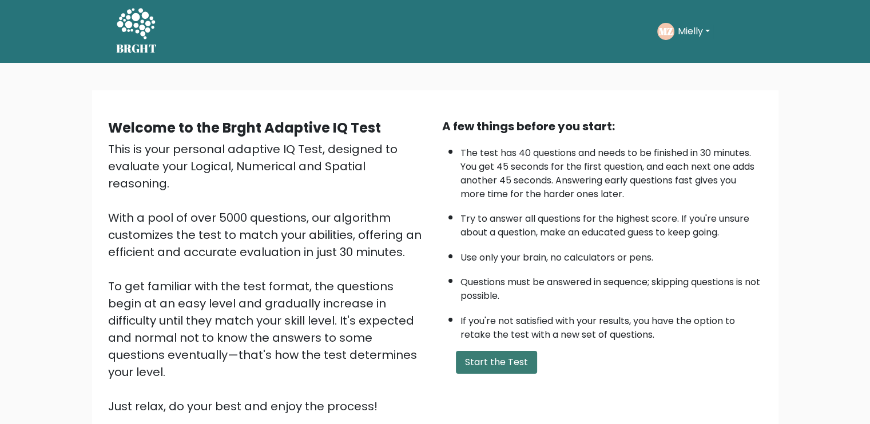
click at [516, 366] on button "Start the Test" at bounding box center [496, 362] width 81 height 23
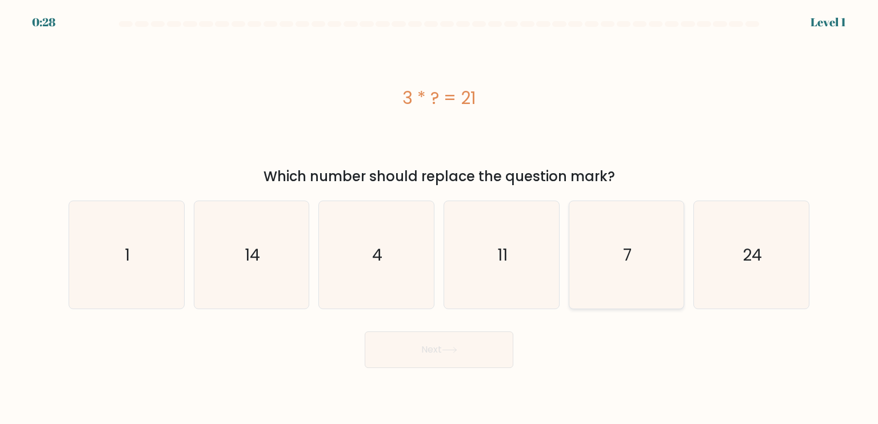
click at [613, 251] on icon "7" at bounding box center [626, 254] width 107 height 107
click at [440, 218] on input "e. 7" at bounding box center [439, 215] width 1 height 6
radio input "true"
click at [470, 346] on button "Next" at bounding box center [439, 350] width 149 height 37
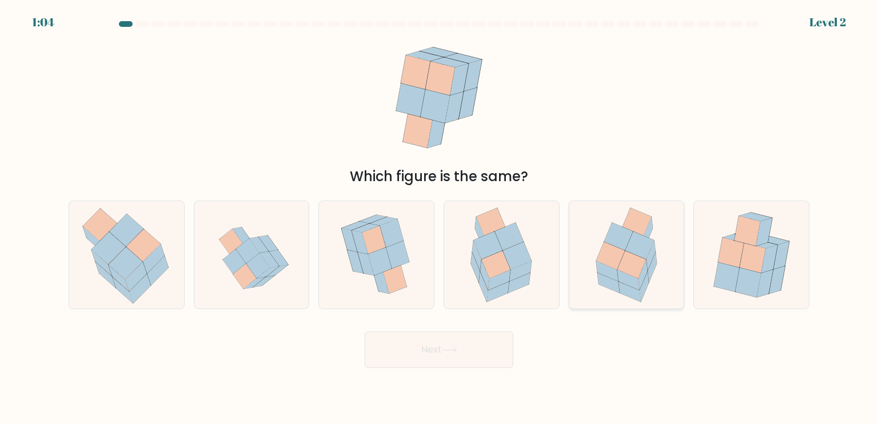
click at [643, 257] on icon at bounding box center [639, 245] width 29 height 27
click at [440, 218] on input "e." at bounding box center [439, 215] width 1 height 6
radio input "true"
click at [439, 336] on button "Next" at bounding box center [439, 350] width 149 height 37
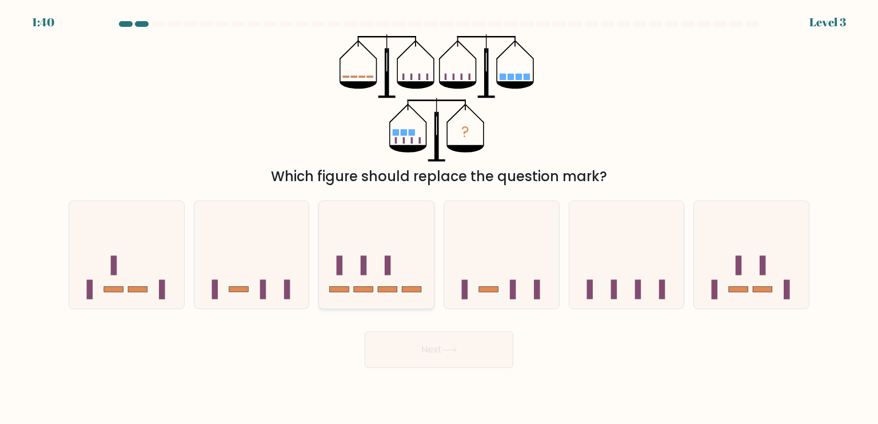
click at [358, 289] on rect at bounding box center [363, 289] width 19 height 6
click at [439, 218] on input "c." at bounding box center [439, 215] width 1 height 6
radio input "true"
click at [394, 357] on button "Next" at bounding box center [439, 350] width 149 height 37
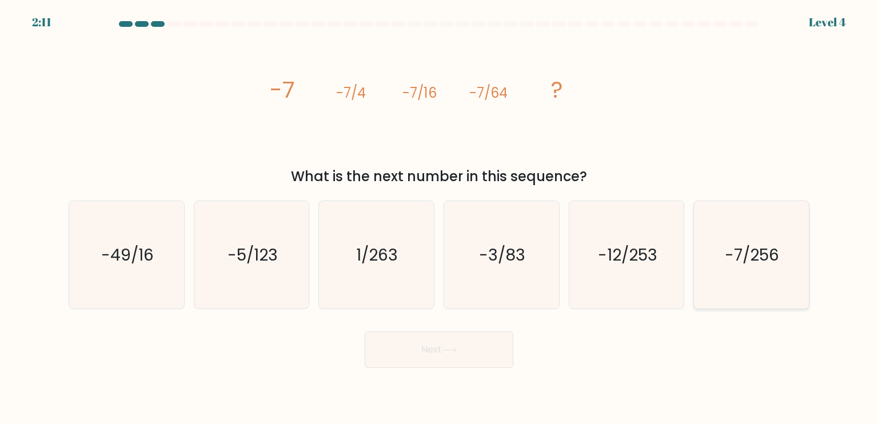
click at [756, 243] on icon "-7/256" at bounding box center [751, 254] width 107 height 107
click at [440, 218] on input "f. -7/256" at bounding box center [439, 215] width 1 height 6
radio input "true"
click at [445, 350] on icon at bounding box center [449, 350] width 15 height 6
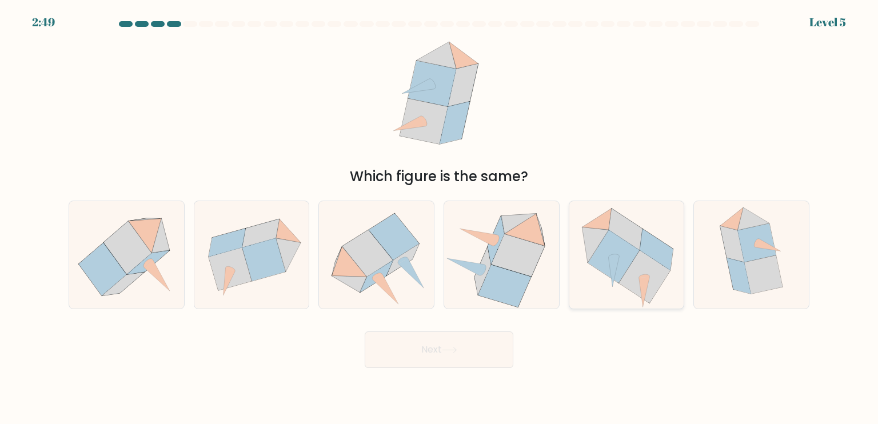
click at [611, 241] on icon at bounding box center [613, 256] width 51 height 53
click at [440, 218] on input "e." at bounding box center [439, 215] width 1 height 6
radio input "true"
click at [419, 355] on button "Next" at bounding box center [439, 350] width 149 height 37
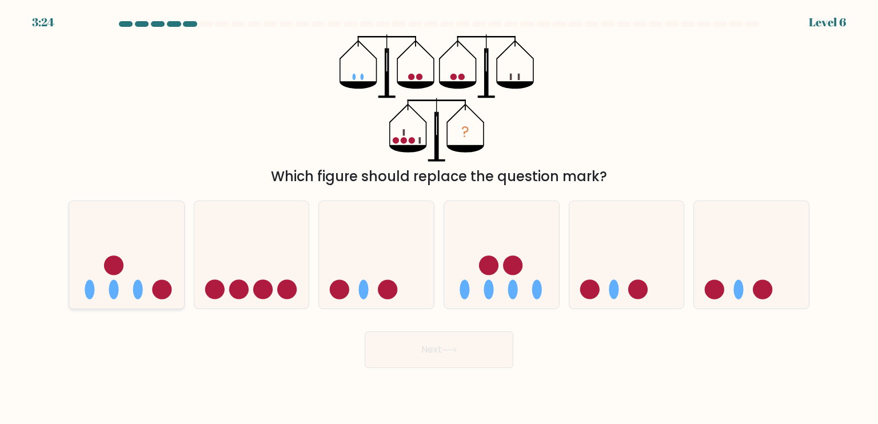
click at [137, 277] on icon at bounding box center [126, 255] width 115 height 95
click at [439, 218] on input "a." at bounding box center [439, 215] width 1 height 6
radio input "true"
click at [446, 357] on button "Next" at bounding box center [439, 350] width 149 height 37
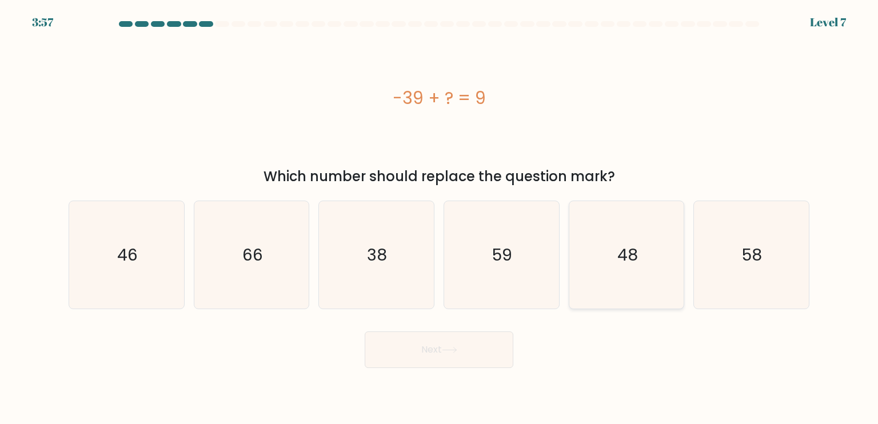
click at [648, 267] on icon "48" at bounding box center [626, 254] width 107 height 107
click at [440, 218] on input "e. 48" at bounding box center [439, 215] width 1 height 6
radio input "true"
click at [460, 366] on button "Next" at bounding box center [439, 350] width 149 height 37
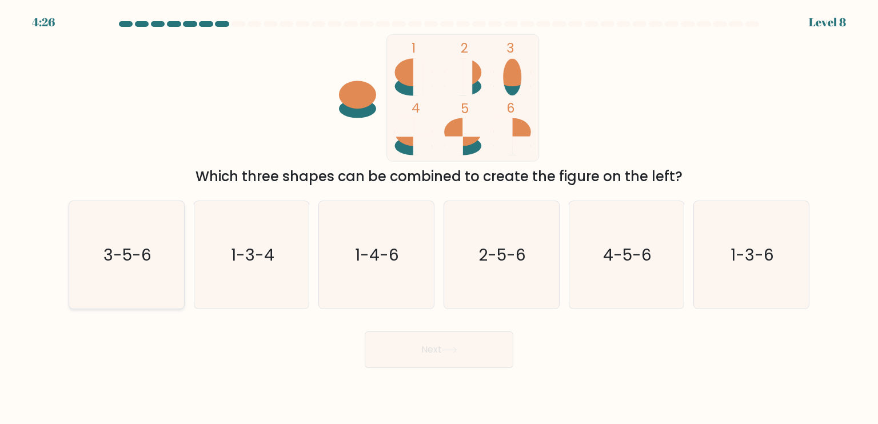
click at [120, 236] on icon "3-5-6" at bounding box center [126, 254] width 107 height 107
click at [439, 218] on input "a. 3-5-6" at bounding box center [439, 215] width 1 height 6
radio input "true"
click at [446, 341] on button "Next" at bounding box center [439, 350] width 149 height 37
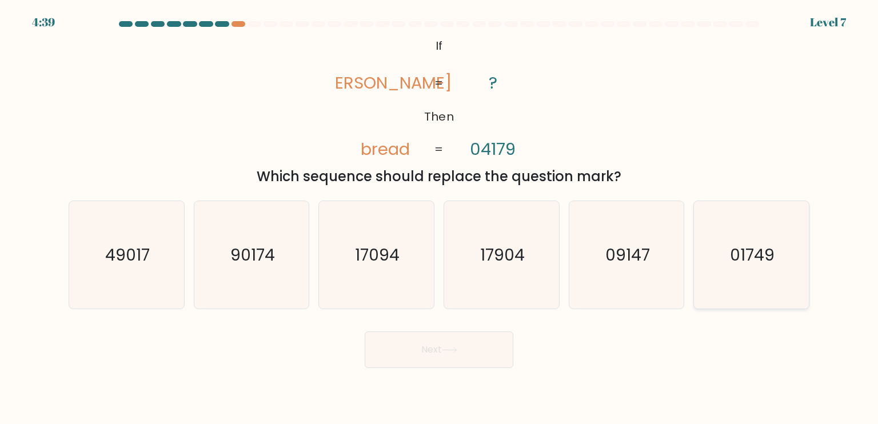
click at [746, 306] on icon "01749" at bounding box center [751, 254] width 107 height 107
click at [440, 218] on input "f. 01749" at bounding box center [439, 215] width 1 height 6
radio input "true"
click at [432, 356] on button "Next" at bounding box center [439, 350] width 149 height 37
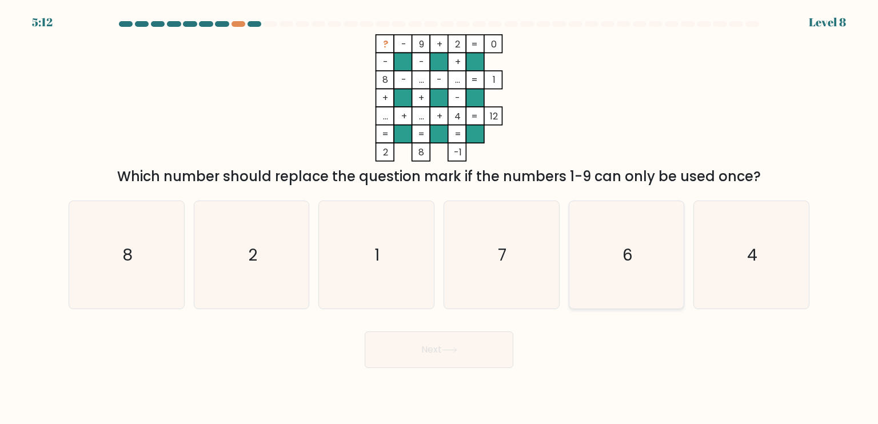
click at [641, 256] on icon "6" at bounding box center [626, 254] width 107 height 107
click at [440, 218] on input "e. 6" at bounding box center [439, 215] width 1 height 6
radio input "true"
click at [393, 360] on button "Next" at bounding box center [439, 350] width 149 height 37
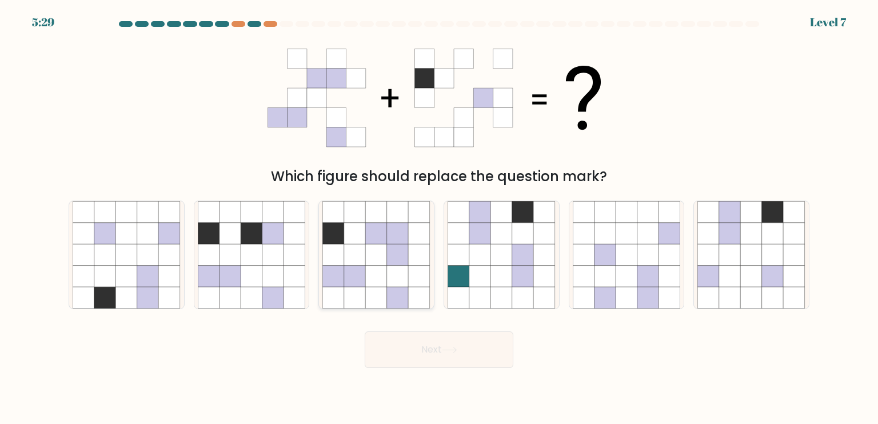
click at [398, 225] on icon at bounding box center [398, 234] width 22 height 22
click at [439, 218] on input "c." at bounding box center [439, 215] width 1 height 6
radio input "true"
click at [441, 356] on button "Next" at bounding box center [439, 350] width 149 height 37
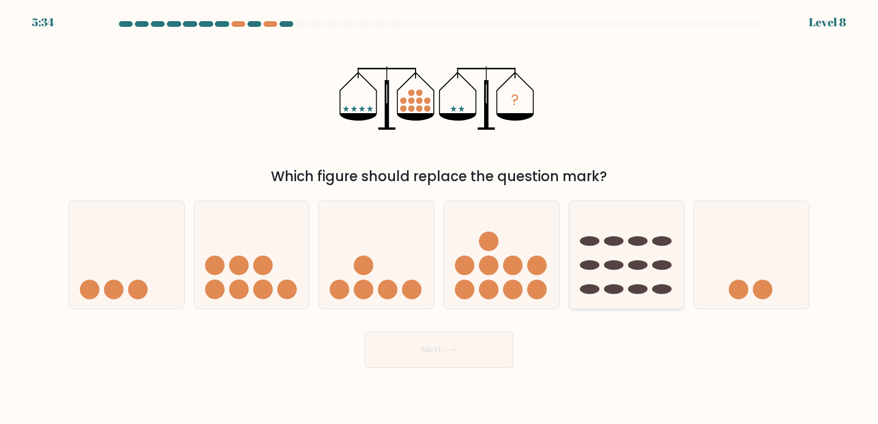
click at [591, 264] on ellipse at bounding box center [589, 265] width 19 height 10
click at [440, 218] on input "e." at bounding box center [439, 215] width 1 height 6
radio input "true"
click at [413, 330] on div "Next" at bounding box center [439, 345] width 755 height 45
click at [410, 365] on button "Next" at bounding box center [439, 350] width 149 height 37
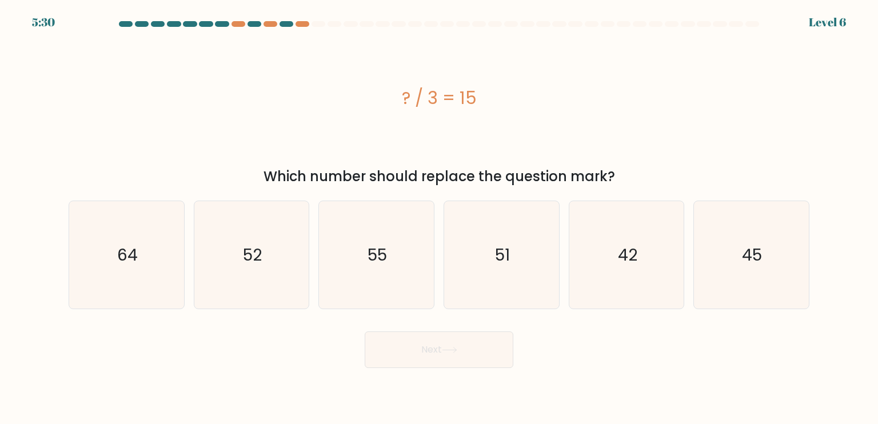
click at [412, 360] on button "Next" at bounding box center [439, 350] width 149 height 37
click at [158, 150] on div "? / 3 = 15" at bounding box center [439, 97] width 741 height 127
click at [742, 258] on icon "45" at bounding box center [751, 254] width 107 height 107
click at [440, 218] on input "f. 45" at bounding box center [439, 215] width 1 height 6
radio input "true"
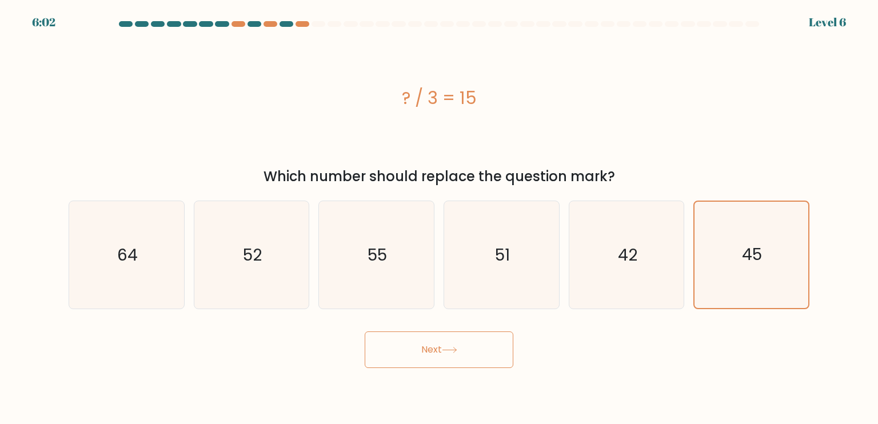
click at [412, 367] on button "Next" at bounding box center [439, 350] width 149 height 37
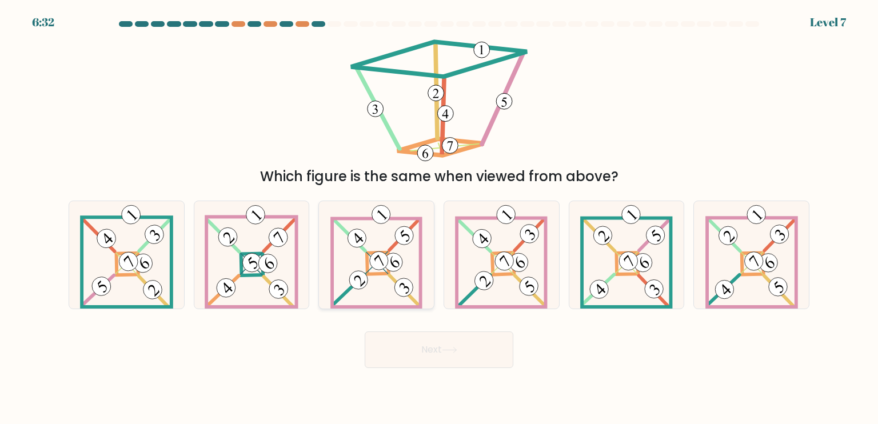
click at [370, 229] on icon at bounding box center [376, 254] width 92 height 107
click at [439, 218] on input "c." at bounding box center [439, 215] width 1 height 6
radio input "true"
click at [413, 343] on button "Next" at bounding box center [439, 350] width 149 height 37
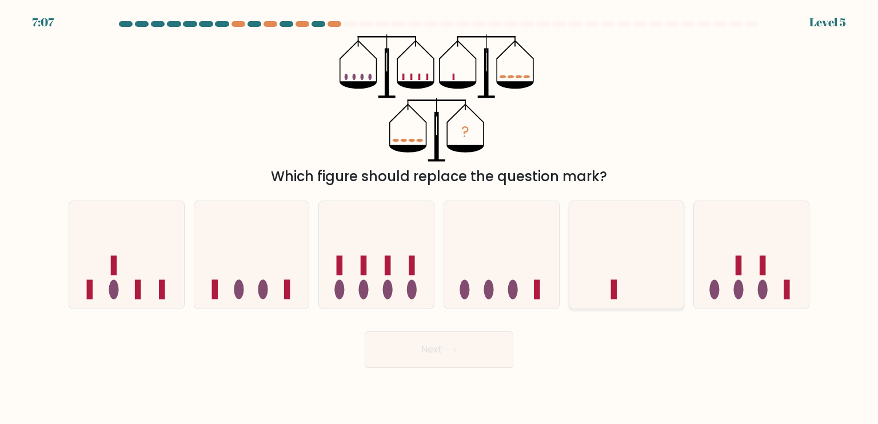
click at [604, 272] on icon at bounding box center [626, 255] width 115 height 95
click at [440, 218] on input "e." at bounding box center [439, 215] width 1 height 6
radio input "true"
click at [444, 345] on button "Next" at bounding box center [439, 350] width 149 height 37
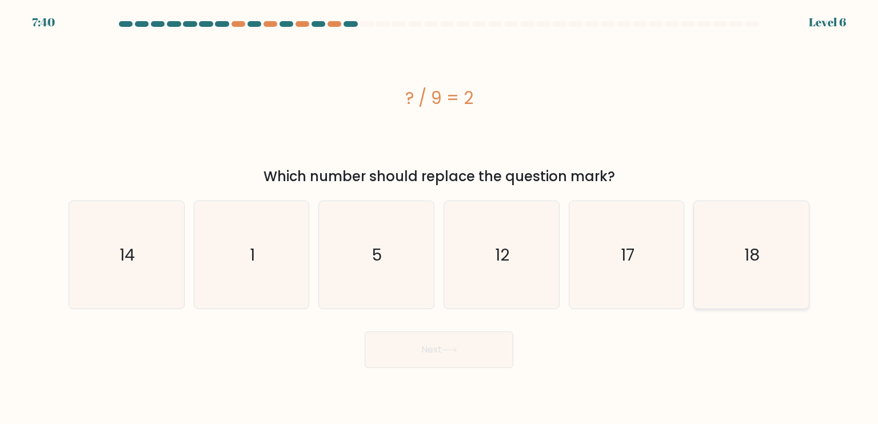
click at [755, 251] on text "18" at bounding box center [752, 254] width 15 height 23
click at [440, 218] on input "f. 18" at bounding box center [439, 215] width 1 height 6
radio input "true"
click at [404, 352] on button "Next" at bounding box center [439, 350] width 149 height 37
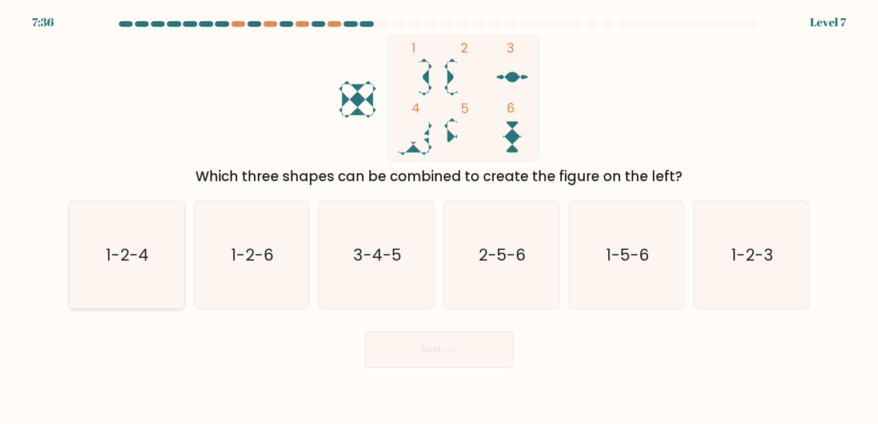
click at [138, 269] on icon "1-2-4" at bounding box center [126, 254] width 107 height 107
click at [439, 218] on input "a. 1-2-4" at bounding box center [439, 215] width 1 height 6
radio input "true"
click at [415, 366] on button "Next" at bounding box center [439, 350] width 149 height 37
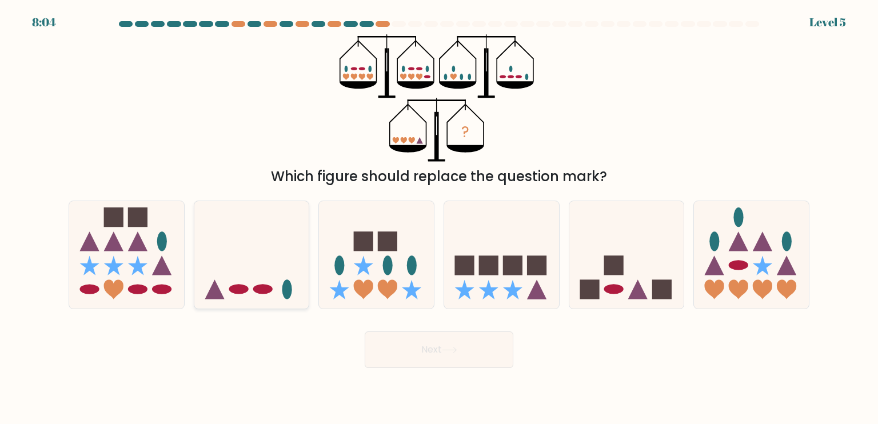
click at [237, 260] on icon at bounding box center [251, 255] width 115 height 95
click at [439, 218] on input "b." at bounding box center [439, 215] width 1 height 6
radio input "true"
click at [444, 350] on button "Next" at bounding box center [439, 350] width 149 height 37
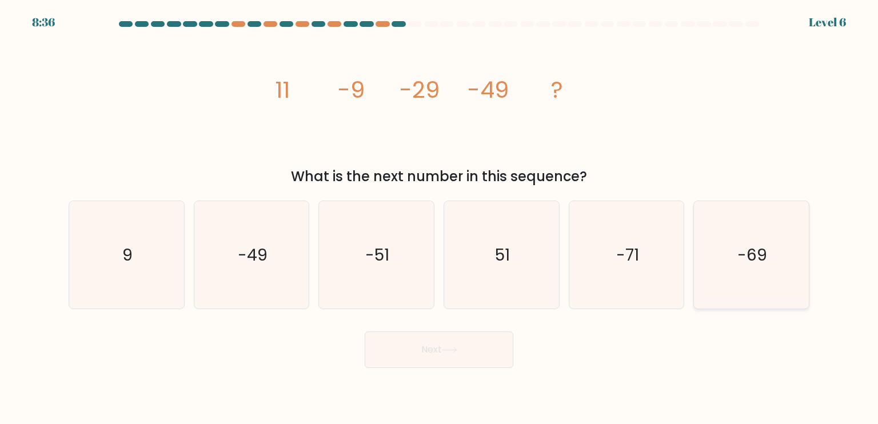
click at [772, 243] on icon "-69" at bounding box center [751, 254] width 107 height 107
click at [440, 218] on input "f. -69" at bounding box center [439, 215] width 1 height 6
radio input "true"
click at [446, 346] on button "Next" at bounding box center [439, 350] width 149 height 37
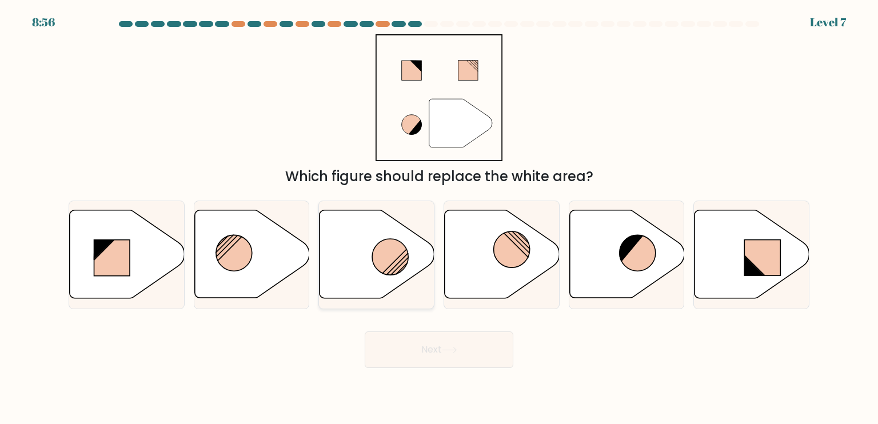
click at [382, 261] on circle at bounding box center [390, 257] width 36 height 36
click at [439, 218] on input "c." at bounding box center [439, 215] width 1 height 6
radio input "true"
click at [409, 346] on button "Next" at bounding box center [439, 350] width 149 height 37
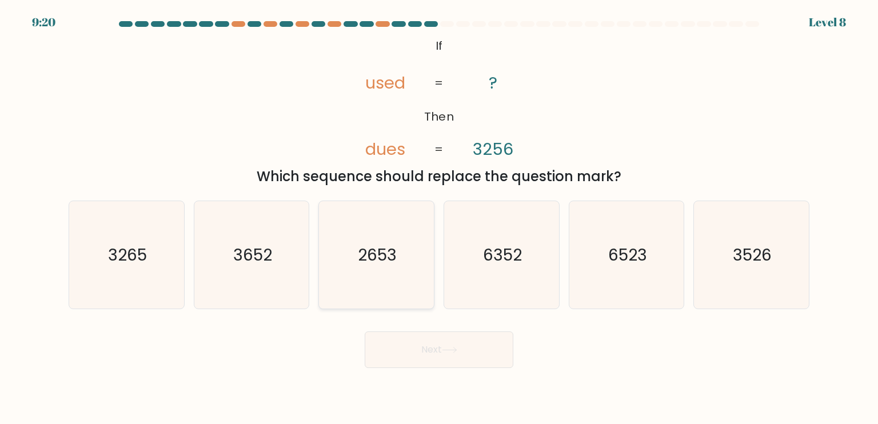
click at [352, 256] on icon "2653" at bounding box center [375, 254] width 107 height 107
click at [439, 218] on input "c. 2653" at bounding box center [439, 215] width 1 height 6
radio input "true"
click at [406, 352] on button "Next" at bounding box center [439, 350] width 149 height 37
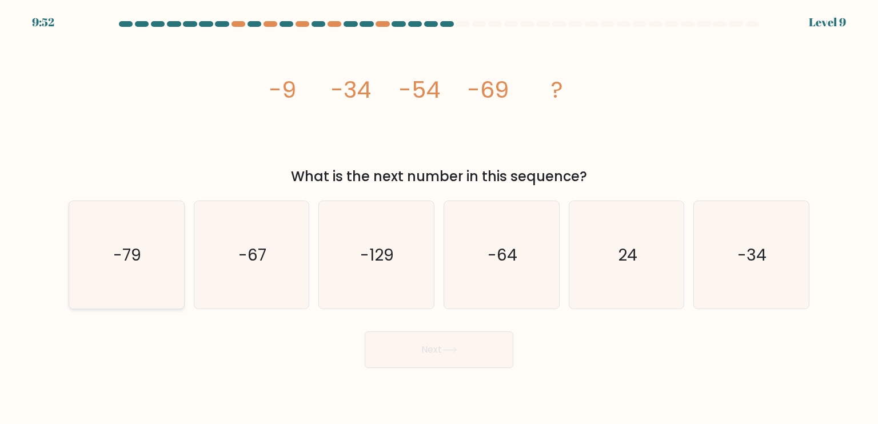
click at [109, 248] on icon "-79" at bounding box center [126, 254] width 107 height 107
click at [439, 218] on input "a. -79" at bounding box center [439, 215] width 1 height 6
radio input "true"
click at [437, 357] on button "Next" at bounding box center [439, 350] width 149 height 37
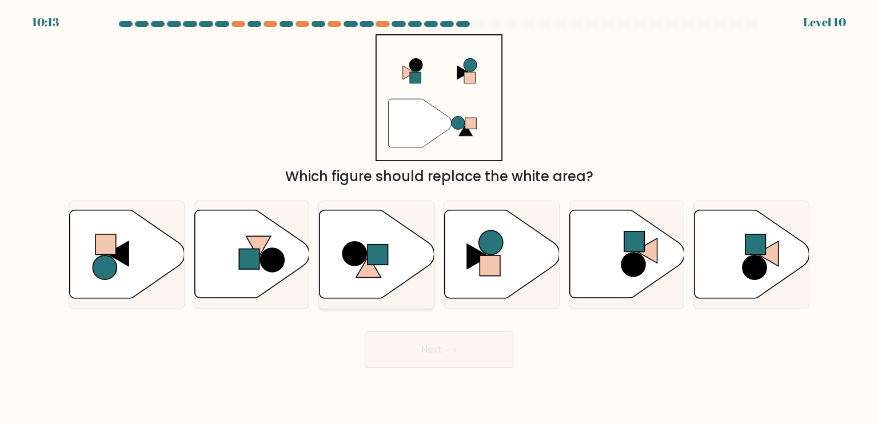
click at [358, 268] on icon at bounding box center [377, 254] width 115 height 88
click at [439, 218] on input "c." at bounding box center [439, 215] width 1 height 6
radio input "true"
click at [411, 349] on button "Next" at bounding box center [439, 350] width 149 height 37
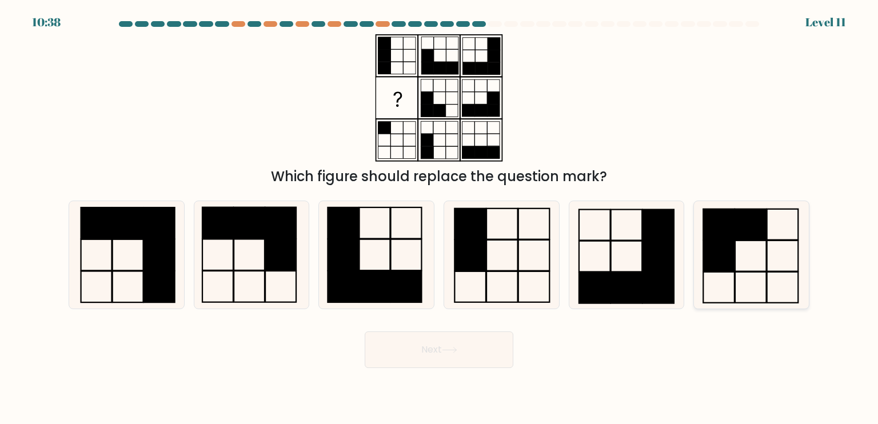
click at [710, 232] on rect at bounding box center [719, 224] width 31 height 31
click at [440, 218] on input "f." at bounding box center [439, 215] width 1 height 6
radio input "true"
click at [419, 343] on button "Next" at bounding box center [439, 350] width 149 height 37
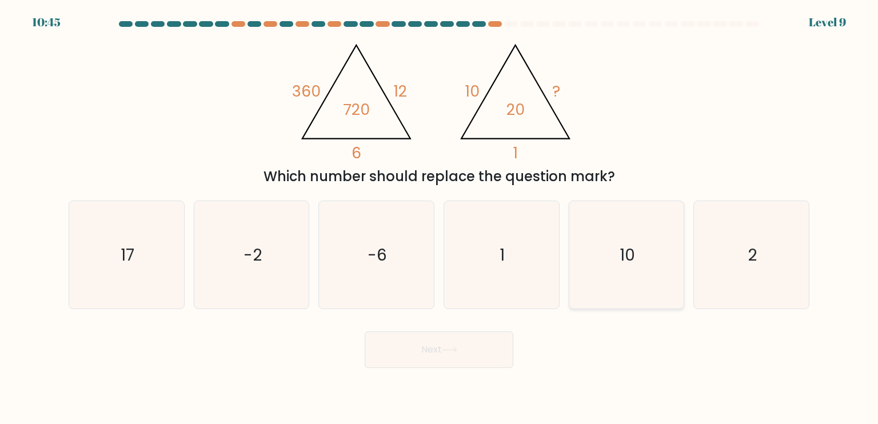
click at [601, 236] on icon "10" at bounding box center [626, 254] width 107 height 107
click at [440, 218] on input "e. 10" at bounding box center [439, 215] width 1 height 6
radio input "true"
click at [430, 340] on button "Next" at bounding box center [439, 350] width 149 height 37
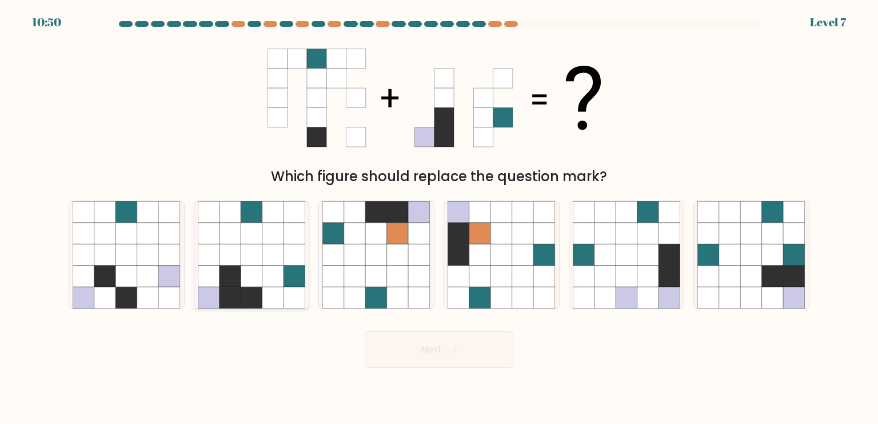
click at [246, 282] on icon at bounding box center [252, 277] width 22 height 22
click at [439, 218] on input "b." at bounding box center [439, 215] width 1 height 6
radio input "true"
click at [409, 355] on button "Next" at bounding box center [439, 350] width 149 height 37
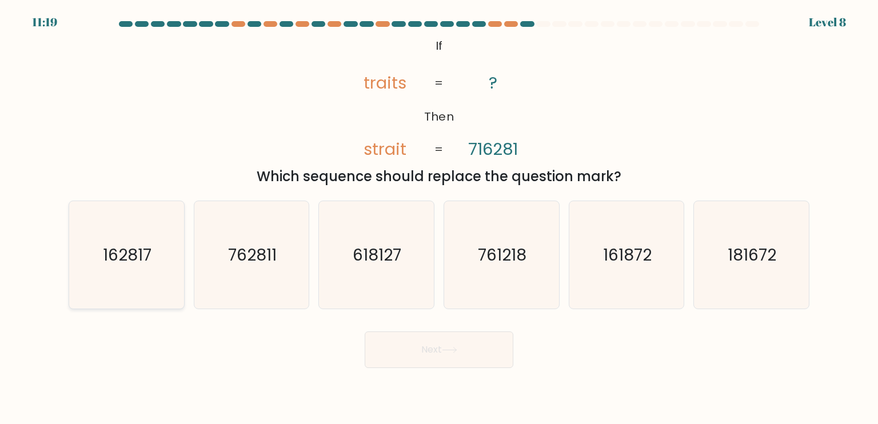
click at [119, 277] on icon "162817" at bounding box center [126, 254] width 107 height 107
click at [439, 218] on input "a. 162817" at bounding box center [439, 215] width 1 height 6
radio input "true"
click at [416, 333] on button "Next" at bounding box center [439, 350] width 149 height 37
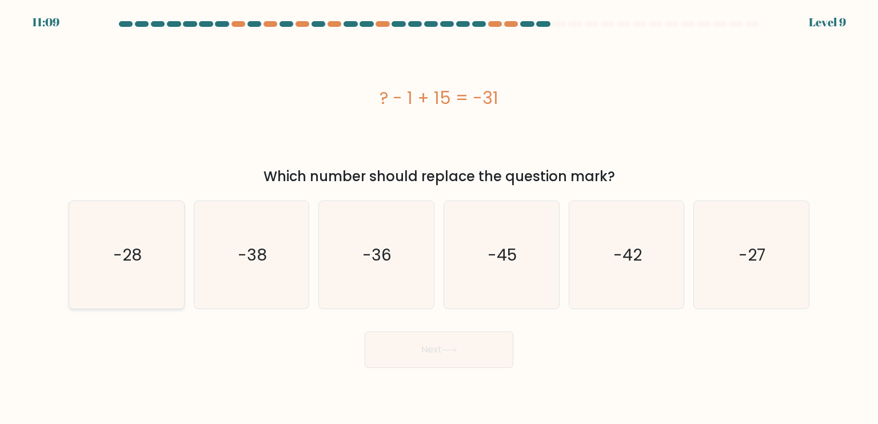
click at [176, 259] on icon "-28" at bounding box center [126, 254] width 107 height 107
click at [439, 218] on input "a. -28" at bounding box center [439, 215] width 1 height 6
radio input "true"
click at [451, 346] on button "Next" at bounding box center [439, 350] width 149 height 37
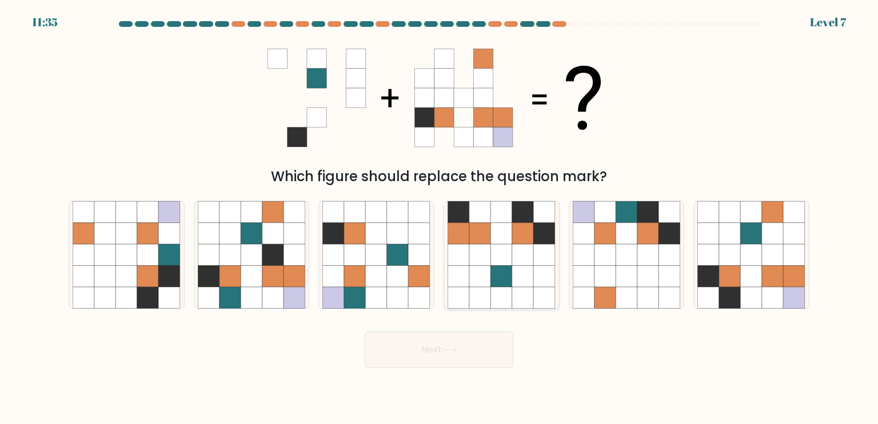
click at [501, 229] on icon at bounding box center [502, 234] width 22 height 22
click at [440, 218] on input "d." at bounding box center [439, 215] width 1 height 6
radio input "true"
click at [457, 363] on button "Next" at bounding box center [439, 350] width 149 height 37
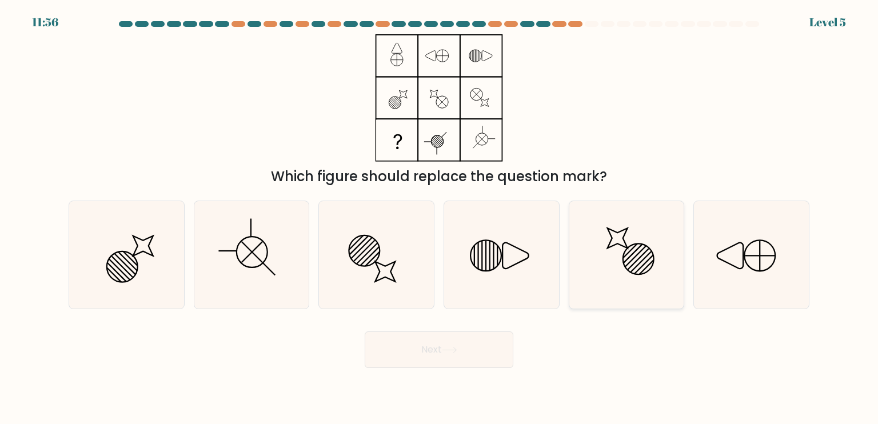
click at [627, 217] on icon at bounding box center [626, 254] width 107 height 107
click at [440, 217] on input "e." at bounding box center [439, 215] width 1 height 6
radio input "true"
click at [428, 365] on button "Next" at bounding box center [439, 350] width 149 height 37
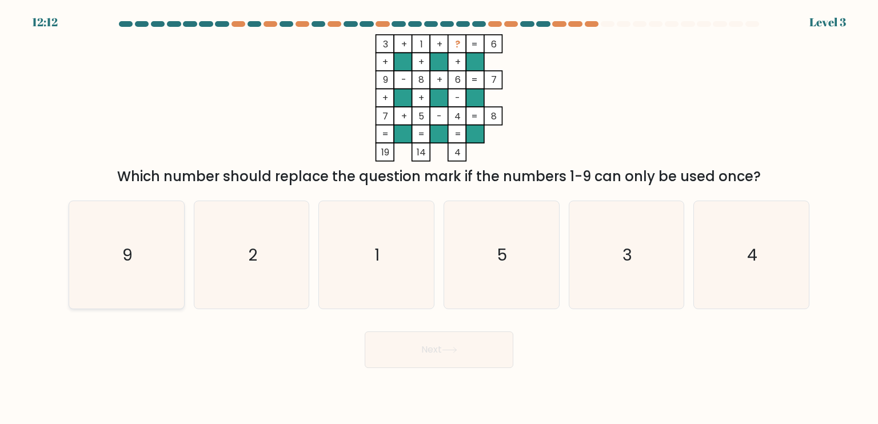
click at [117, 257] on icon "9" at bounding box center [126, 254] width 107 height 107
click at [439, 218] on input "a. 9" at bounding box center [439, 215] width 1 height 6
radio input "true"
click at [421, 354] on button "Next" at bounding box center [439, 350] width 149 height 37
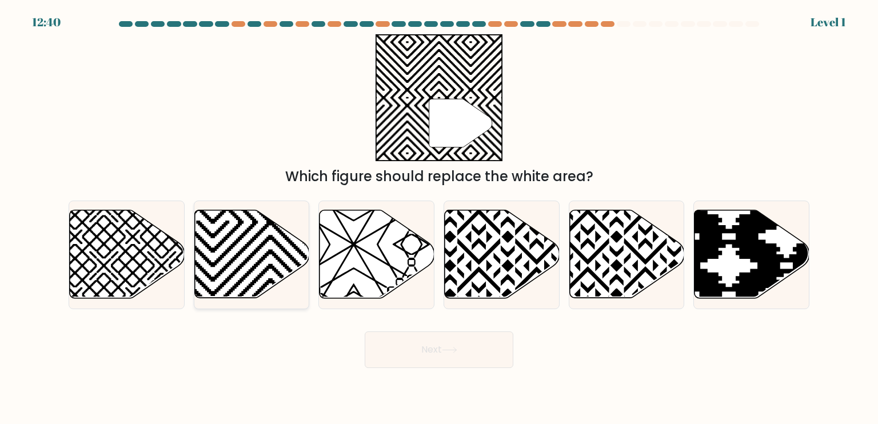
click at [209, 244] on icon at bounding box center [251, 254] width 115 height 88
click at [439, 218] on input "b." at bounding box center [439, 215] width 1 height 6
radio input "true"
click at [421, 358] on button "Next" at bounding box center [439, 350] width 149 height 37
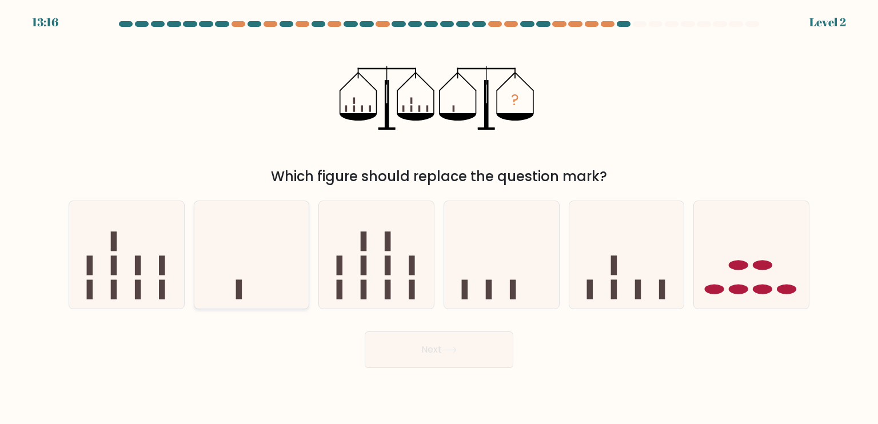
click at [272, 286] on icon at bounding box center [251, 255] width 115 height 95
click at [439, 218] on input "b." at bounding box center [439, 215] width 1 height 6
radio input "true"
click at [505, 369] on body "13:15 Level 2" at bounding box center [439, 212] width 878 height 424
click at [467, 341] on button "Next" at bounding box center [439, 350] width 149 height 37
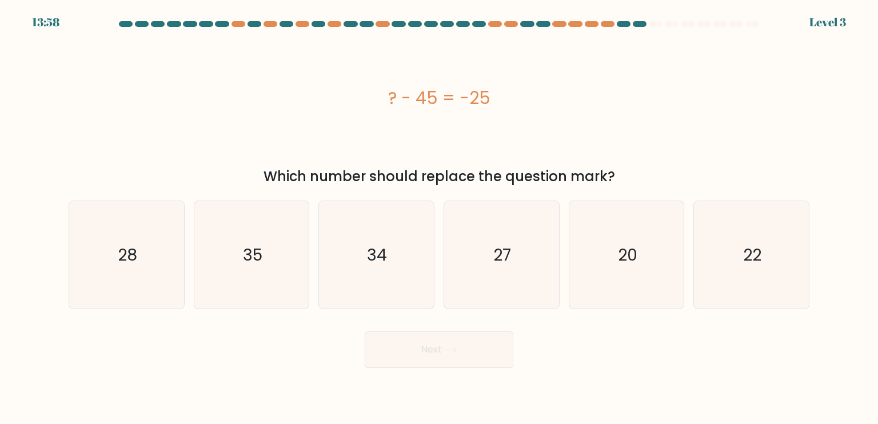
click at [258, 173] on div "Which number should replace the question mark?" at bounding box center [438, 176] width 727 height 21
click at [373, 106] on div "? - 45 = -25" at bounding box center [439, 98] width 741 height 26
click at [660, 264] on icon "20" at bounding box center [626, 254] width 107 height 107
click at [440, 218] on input "e. 20" at bounding box center [439, 215] width 1 height 6
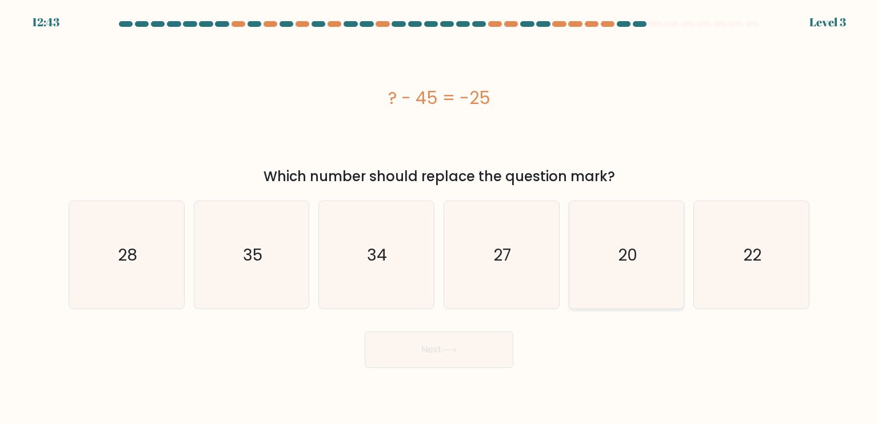
radio input "true"
click at [492, 349] on button "Next" at bounding box center [439, 350] width 149 height 37
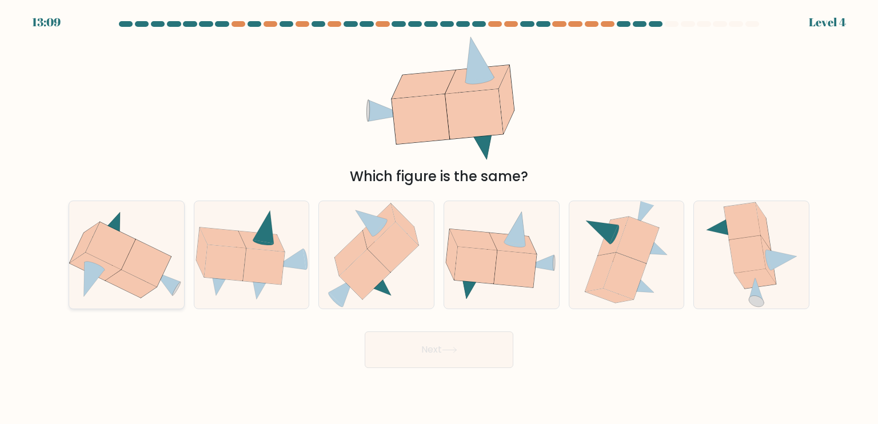
click at [79, 251] on icon at bounding box center [85, 242] width 30 height 41
click at [439, 218] on input "a." at bounding box center [439, 215] width 1 height 6
radio input "true"
click at [472, 358] on button "Next" at bounding box center [439, 350] width 149 height 37
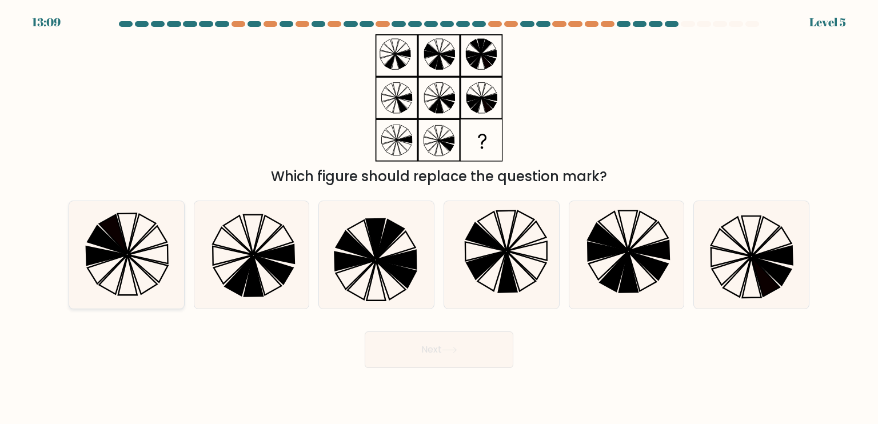
click at [98, 282] on icon at bounding box center [106, 269] width 39 height 29
click at [439, 218] on input "a." at bounding box center [439, 215] width 1 height 6
radio input "true"
click at [441, 371] on body "13:07 Level 5" at bounding box center [439, 212] width 878 height 424
click at [437, 362] on button "Next" at bounding box center [439, 350] width 149 height 37
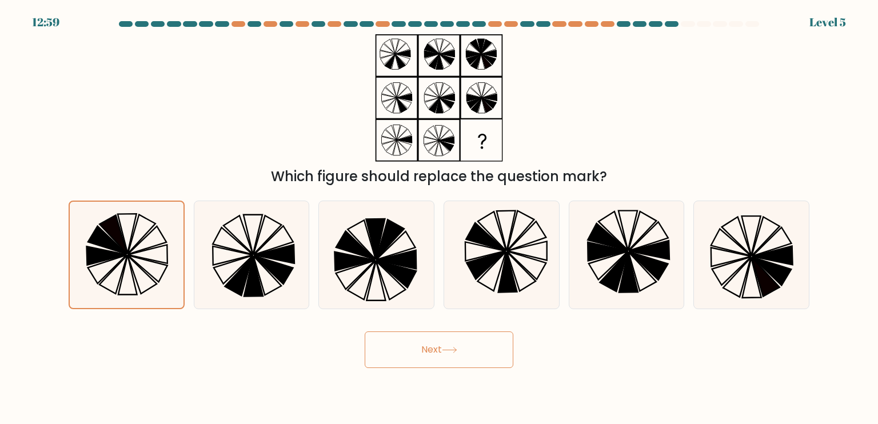
click at [457, 345] on button "Next" at bounding box center [439, 350] width 149 height 37
click at [444, 345] on button "Next" at bounding box center [439, 350] width 149 height 37
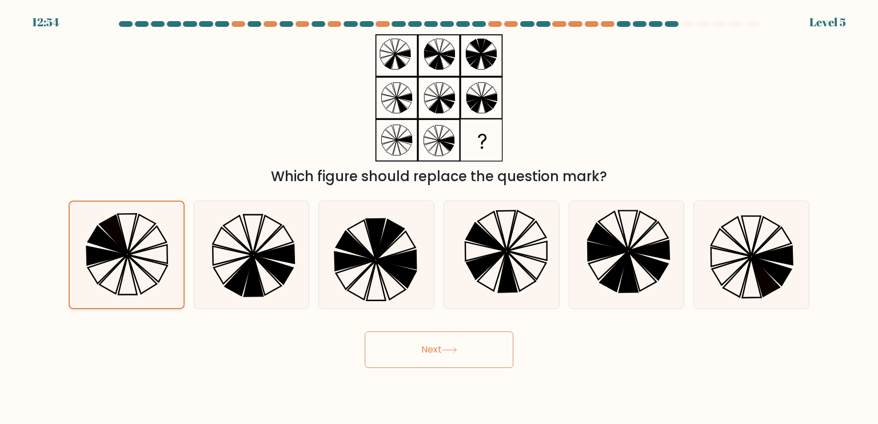
click at [144, 276] on icon at bounding box center [126, 255] width 106 height 106
click at [439, 218] on input "a." at bounding box center [439, 215] width 1 height 6
click at [229, 276] on icon at bounding box center [251, 254] width 107 height 107
click at [439, 218] on input "b." at bounding box center [439, 215] width 1 height 6
radio input "true"
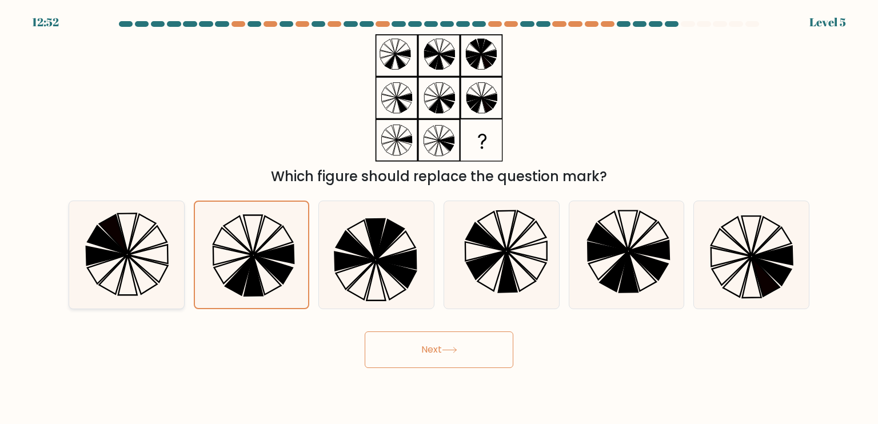
click at [174, 264] on icon at bounding box center [126, 254] width 107 height 107
click at [439, 218] on input "a." at bounding box center [439, 215] width 1 height 6
radio input "true"
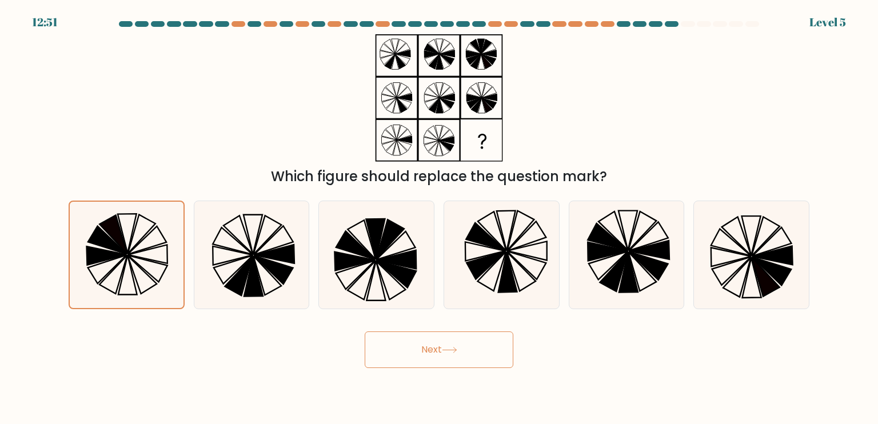
click at [419, 356] on button "Next" at bounding box center [439, 350] width 149 height 37
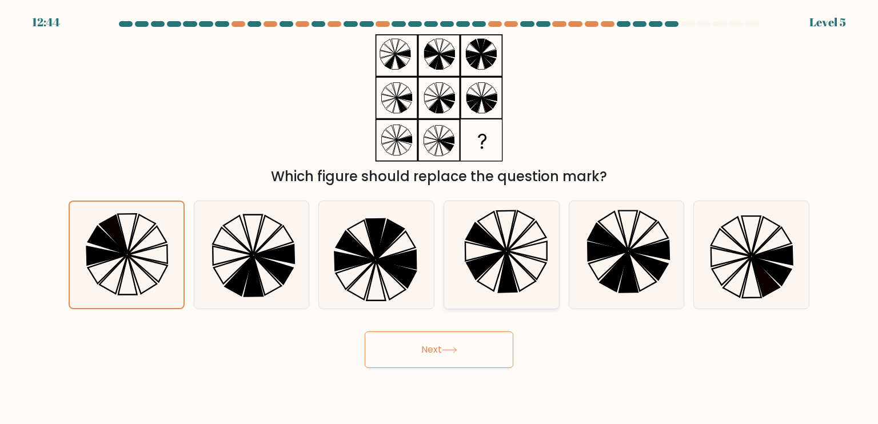
click at [541, 236] on icon at bounding box center [501, 254] width 107 height 107
click at [440, 218] on input "d." at bounding box center [439, 215] width 1 height 6
radio input "true"
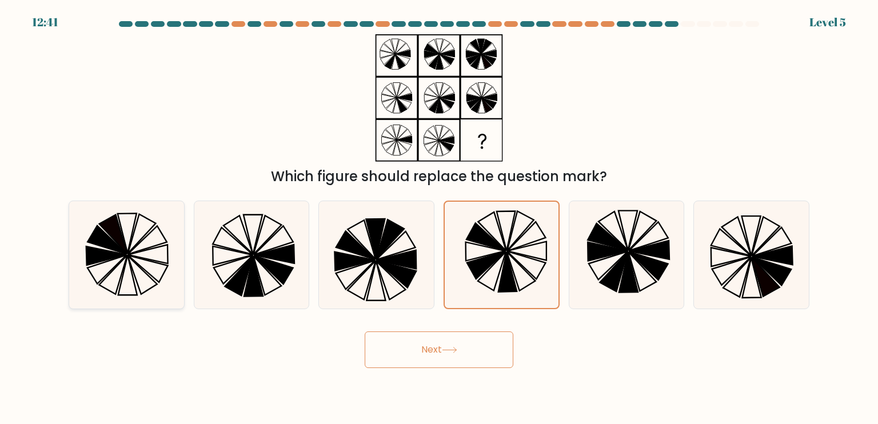
click at [149, 233] on icon at bounding box center [147, 240] width 39 height 29
click at [439, 218] on input "a." at bounding box center [439, 215] width 1 height 6
radio input "true"
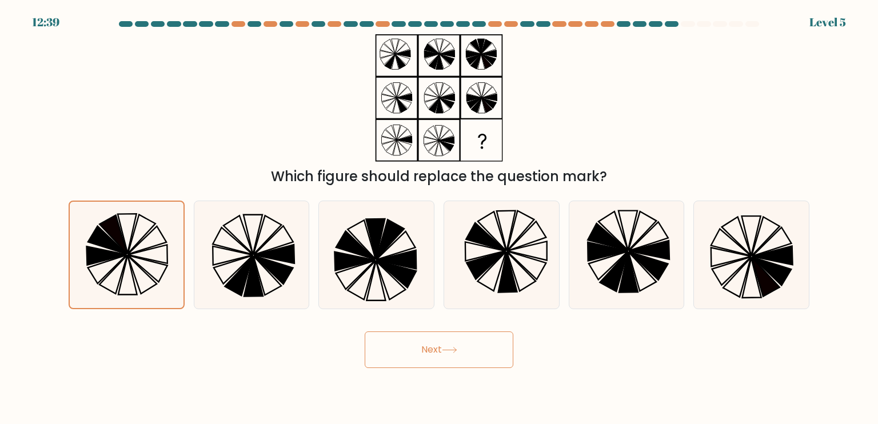
click at [418, 344] on button "Next" at bounding box center [439, 350] width 149 height 37
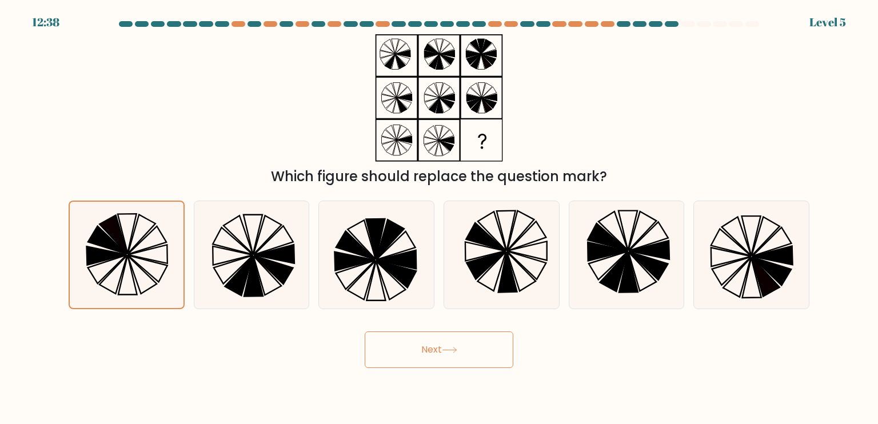
click at [418, 344] on button "Next" at bounding box center [439, 350] width 149 height 37
click at [503, 353] on button "Next" at bounding box center [439, 350] width 149 height 37
click at [365, 332] on button "Next" at bounding box center [439, 350] width 149 height 37
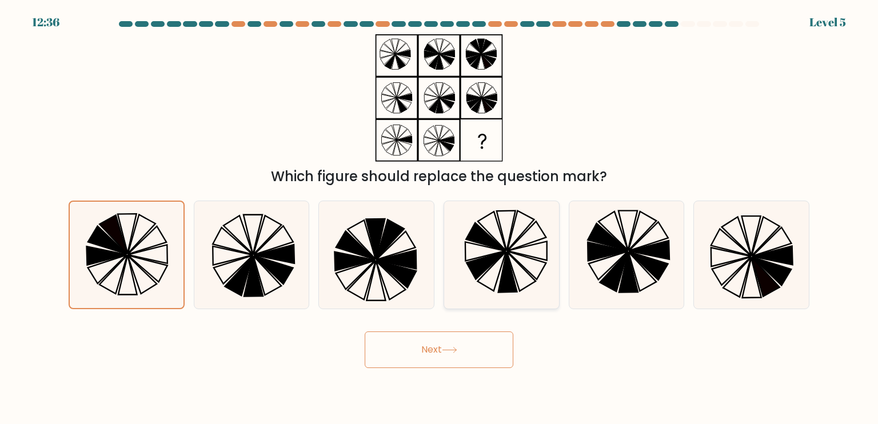
click at [365, 332] on button "Next" at bounding box center [439, 350] width 149 height 37
click at [465, 225] on icon at bounding box center [501, 254] width 107 height 107
click at [440, 218] on input "d." at bounding box center [439, 215] width 1 height 6
radio input "true"
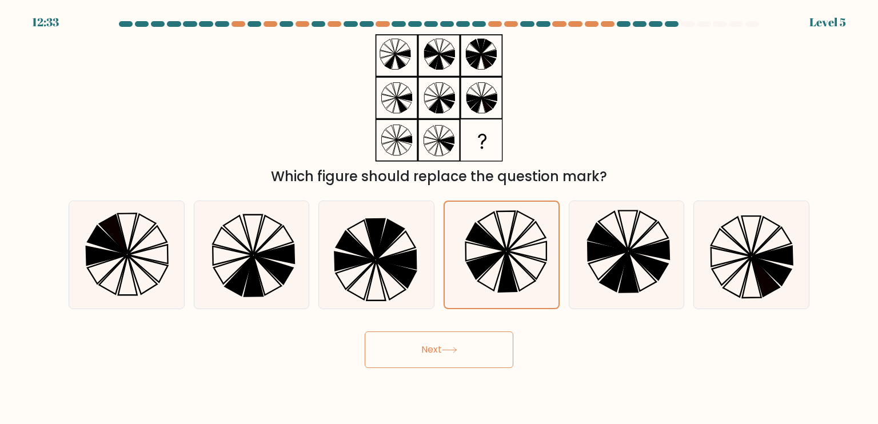
click at [446, 337] on button "Next" at bounding box center [439, 350] width 149 height 37
click at [445, 347] on icon at bounding box center [449, 350] width 15 height 6
click at [445, 347] on button "Next" at bounding box center [439, 350] width 149 height 37
click at [445, 347] on icon at bounding box center [449, 350] width 15 height 6
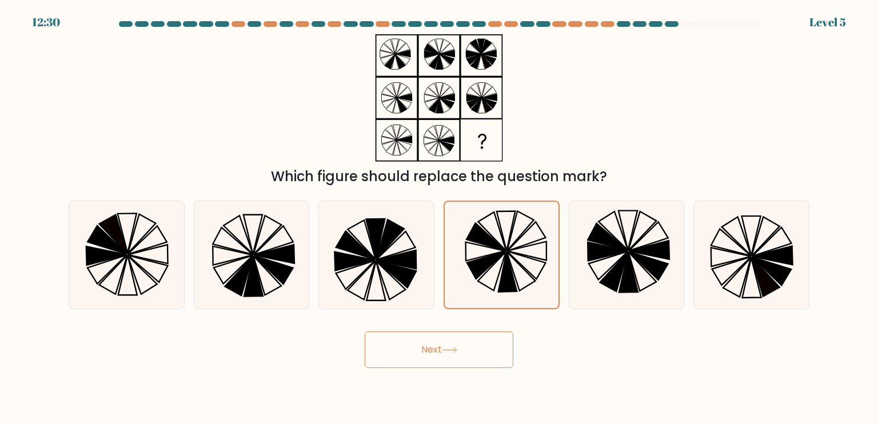
click at [445, 347] on icon at bounding box center [449, 350] width 15 height 6
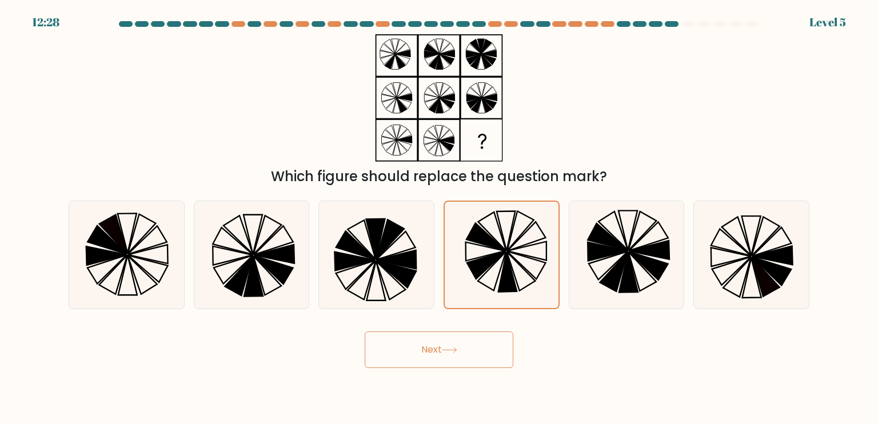
click at [445, 347] on icon at bounding box center [449, 350] width 15 height 6
click at [664, 299] on icon at bounding box center [626, 254] width 107 height 107
click at [440, 218] on input "e." at bounding box center [439, 215] width 1 height 6
radio input "true"
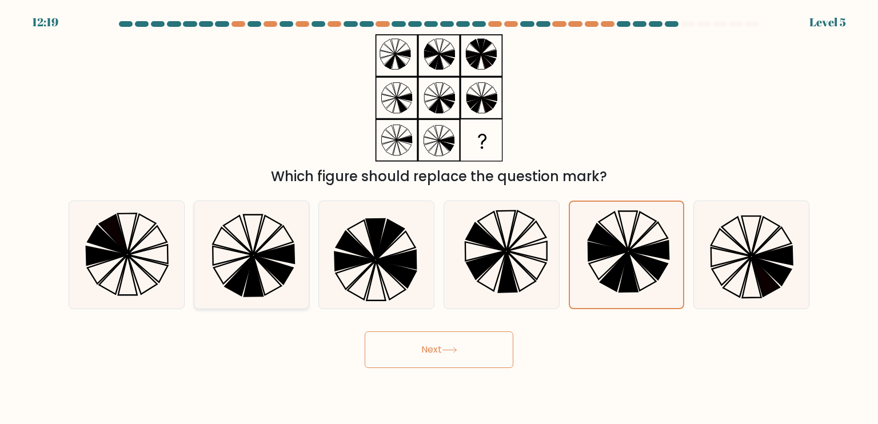
click at [194, 235] on div at bounding box center [252, 255] width 116 height 109
click at [439, 218] on input "b." at bounding box center [439, 215] width 1 height 6
radio input "true"
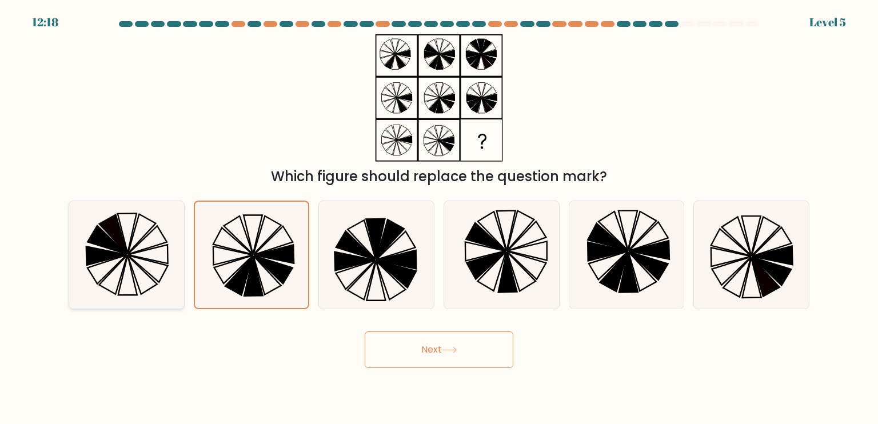
click at [158, 238] on icon at bounding box center [126, 254] width 107 height 107
click at [439, 218] on input "a." at bounding box center [439, 215] width 1 height 6
radio input "true"
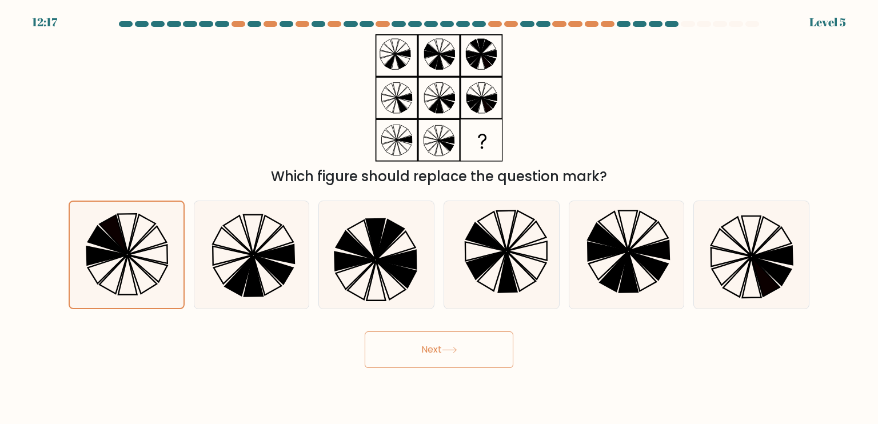
click at [409, 350] on button "Next" at bounding box center [439, 350] width 149 height 37
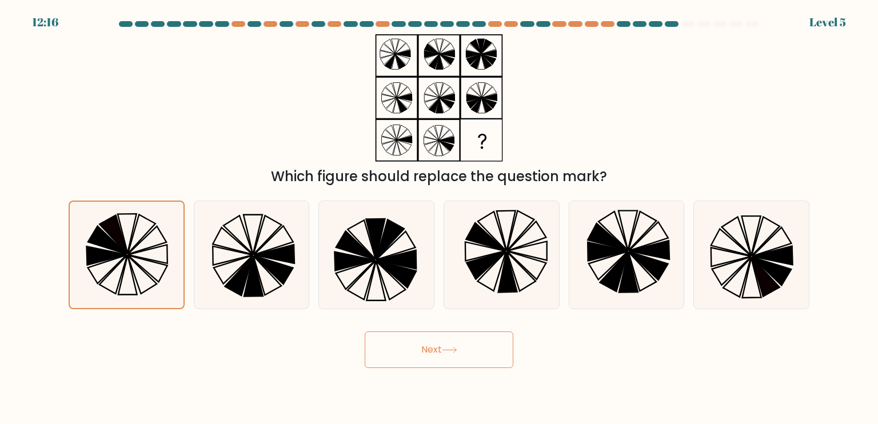
click at [409, 350] on button "Next" at bounding box center [439, 350] width 149 height 37
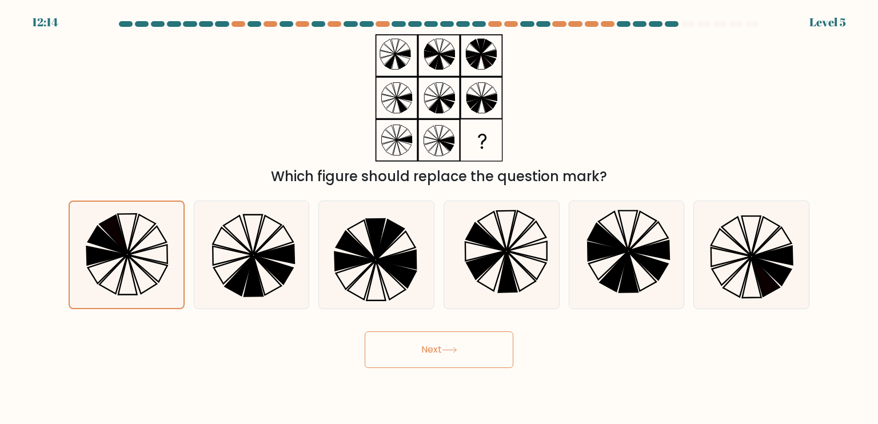
click at [409, 350] on button "Next" at bounding box center [439, 350] width 149 height 37
click at [121, 241] on icon at bounding box center [113, 233] width 28 height 39
click at [439, 218] on input "a." at bounding box center [439, 215] width 1 height 6
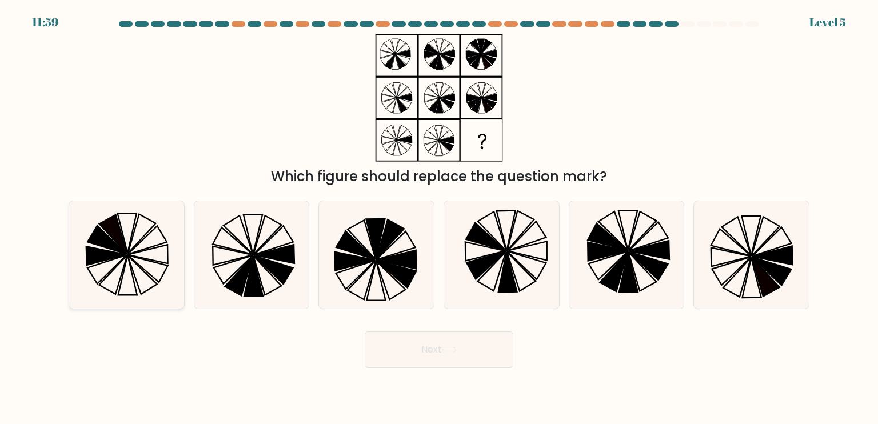
radio input "true"
click at [391, 339] on button "Next" at bounding box center [439, 350] width 149 height 37
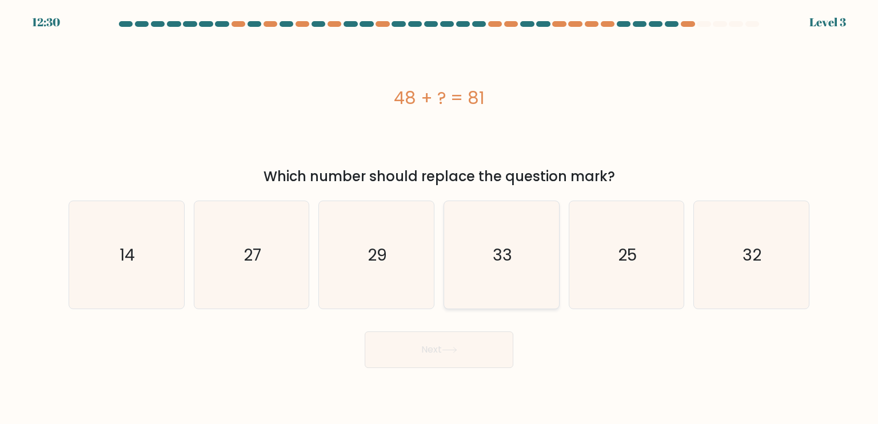
click at [479, 218] on icon "33" at bounding box center [501, 254] width 107 height 107
click at [440, 218] on input "d. 33" at bounding box center [439, 215] width 1 height 6
radio input "true"
click at [426, 361] on button "Next" at bounding box center [439, 350] width 149 height 37
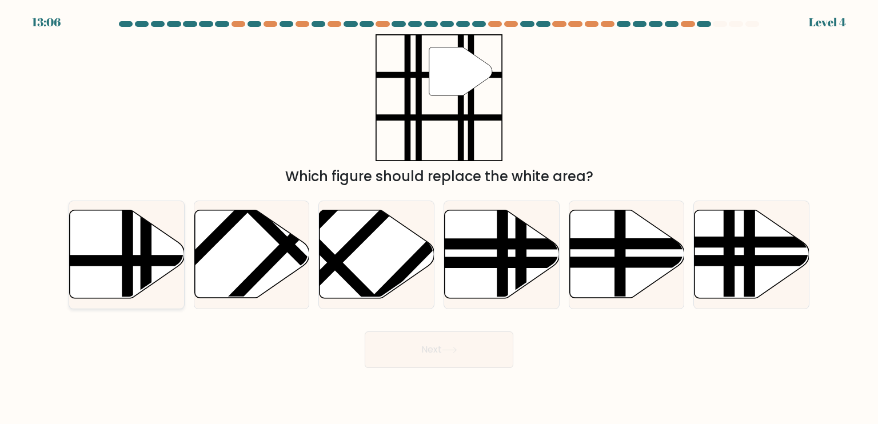
click at [95, 246] on icon at bounding box center [127, 254] width 115 height 88
click at [439, 218] on input "a." at bounding box center [439, 215] width 1 height 6
radio input "true"
click at [415, 360] on button "Next" at bounding box center [439, 350] width 149 height 37
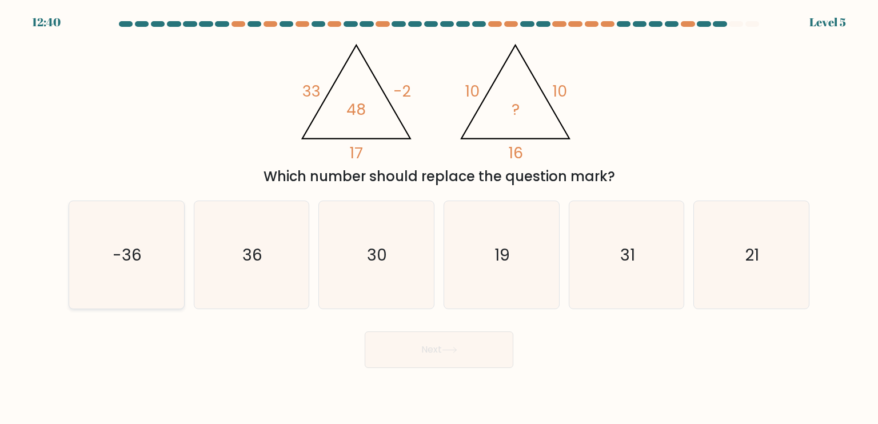
click at [122, 267] on icon "-36" at bounding box center [126, 254] width 107 height 107
click at [439, 218] on input "a. -36" at bounding box center [439, 215] width 1 height 6
radio input "true"
click at [394, 357] on button "Next" at bounding box center [439, 350] width 149 height 37
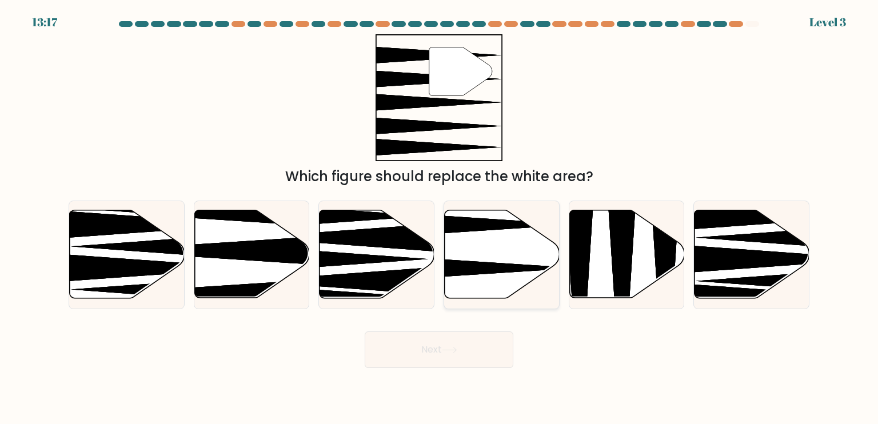
click at [472, 222] on icon at bounding box center [462, 225] width 228 height 30
click at [440, 218] on input "d." at bounding box center [439, 215] width 1 height 6
radio input "true"
click at [483, 339] on button "Next" at bounding box center [439, 350] width 149 height 37
